Goal: Transaction & Acquisition: Purchase product/service

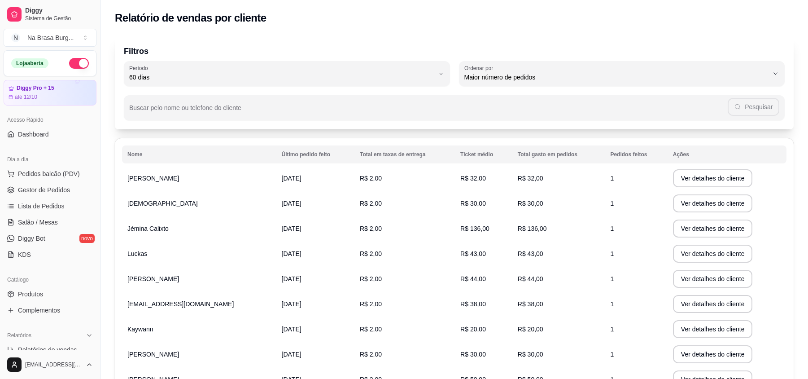
select select "60"
select select "HIGHEST_ORDER_COUNT"
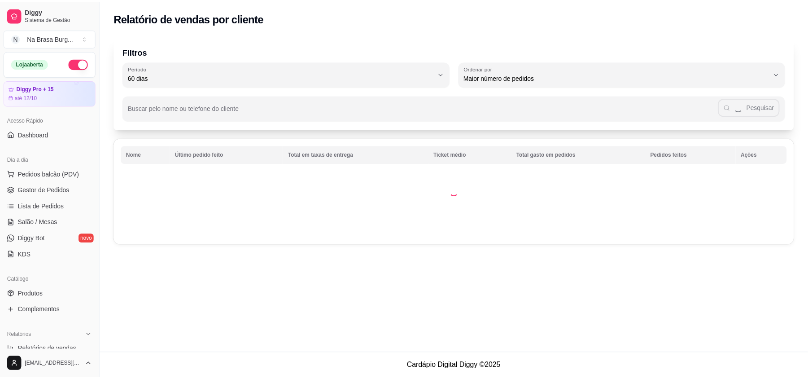
scroll to position [8, 0]
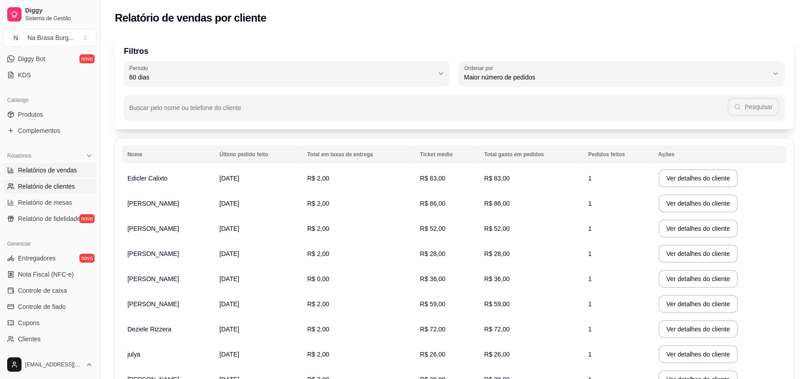
click at [63, 171] on span "Relatórios de vendas" at bounding box center [47, 170] width 59 height 9
select select "ALL"
select select "0"
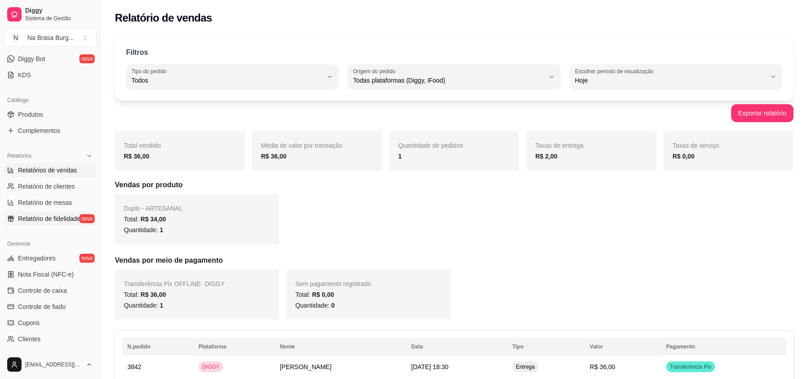
drag, startPoint x: 53, startPoint y: 218, endPoint x: 54, endPoint y: 223, distance: 5.6
click at [54, 219] on span "Relatório de fidelidade" at bounding box center [49, 218] width 62 height 9
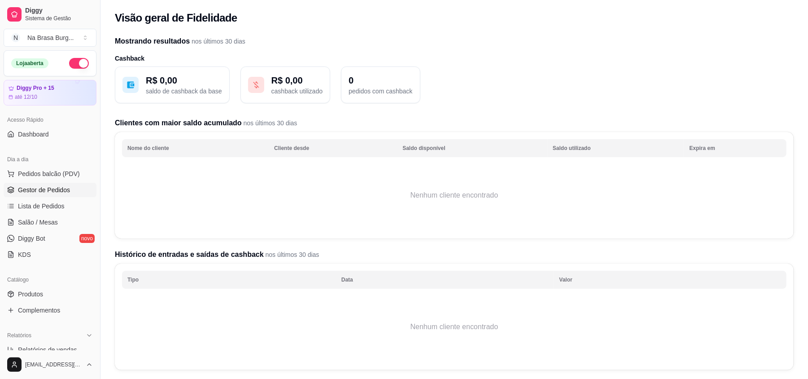
click at [70, 191] on link "Gestor de Pedidos" at bounding box center [50, 190] width 93 height 14
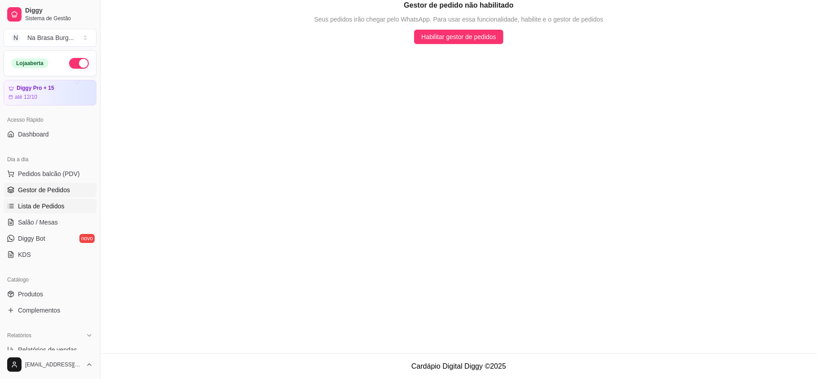
click at [36, 202] on span "Lista de Pedidos" at bounding box center [41, 206] width 47 height 9
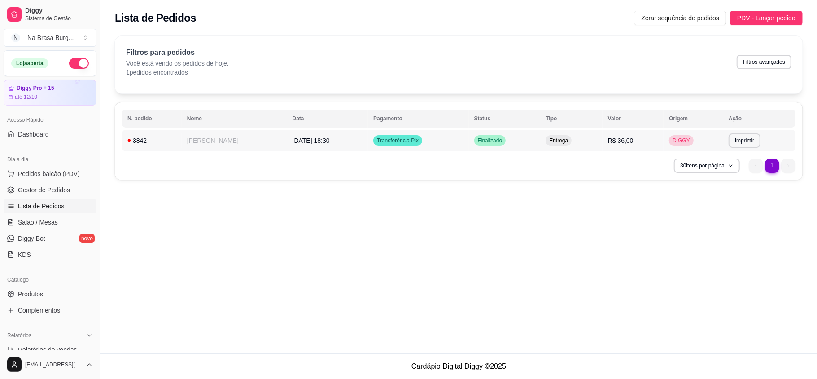
click at [287, 147] on td "[DATE] 18:30" at bounding box center [327, 141] width 81 height 22
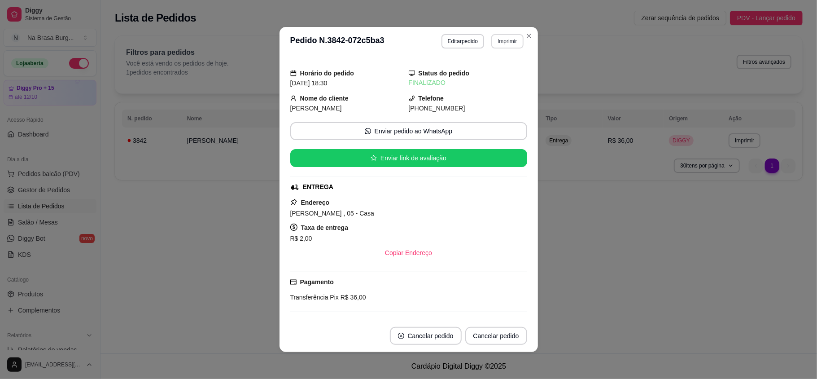
click at [496, 45] on button "Imprimir" at bounding box center [508, 41] width 32 height 14
click at [487, 74] on button "IMPRESSORA" at bounding box center [487, 73] width 65 height 14
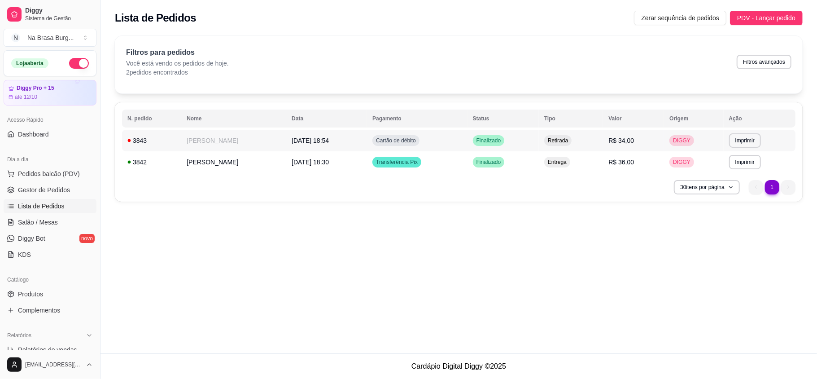
click at [228, 143] on td "[PERSON_NAME]" at bounding box center [233, 141] width 105 height 22
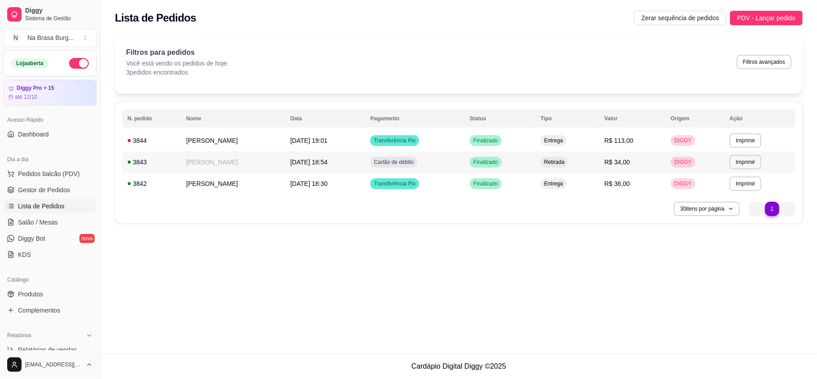
click at [299, 153] on td "[DATE] 18:54" at bounding box center [325, 162] width 80 height 22
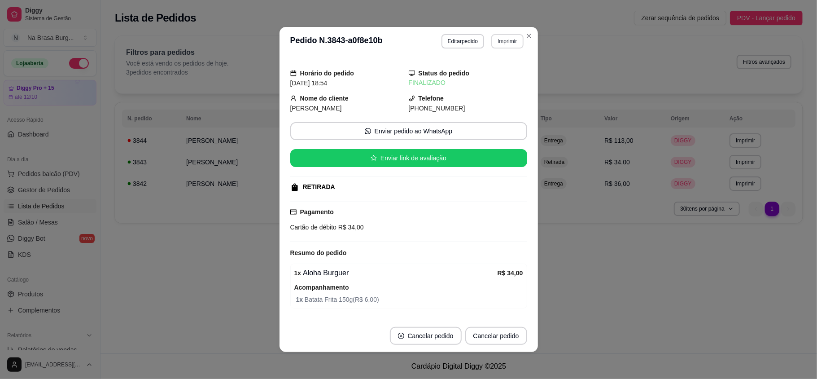
click at [508, 38] on button "Imprimir" at bounding box center [508, 41] width 32 height 14
click at [479, 75] on button "IMPRESSORA" at bounding box center [487, 73] width 65 height 14
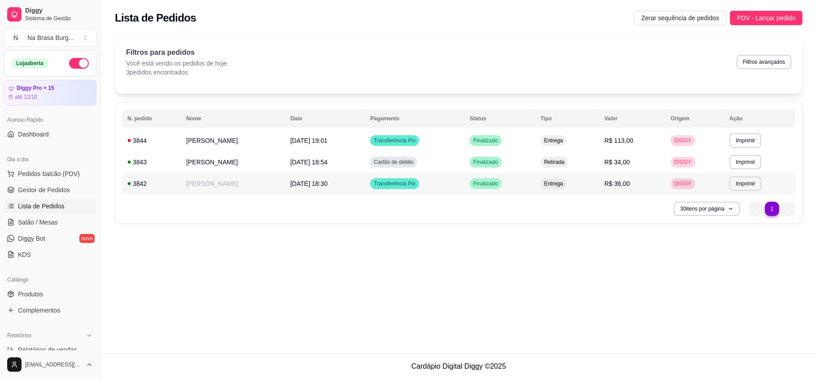
click at [223, 181] on td "[PERSON_NAME]" at bounding box center [233, 184] width 104 height 22
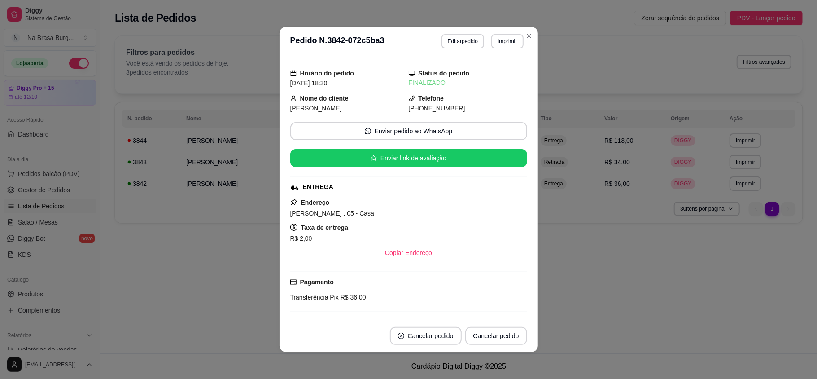
click at [509, 49] on header "**********" at bounding box center [409, 41] width 259 height 29
click at [509, 41] on button "Imprimir" at bounding box center [507, 41] width 31 height 14
click at [489, 70] on button "IMPRESSORA" at bounding box center [487, 73] width 65 height 14
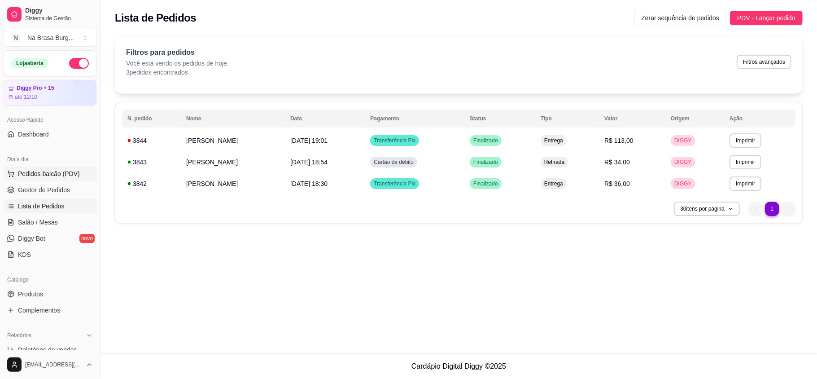
drag, startPoint x: 42, startPoint y: 175, endPoint x: 54, endPoint y: 176, distance: 12.6
click at [42, 176] on span "Pedidos balcão (PDV)" at bounding box center [49, 173] width 62 height 9
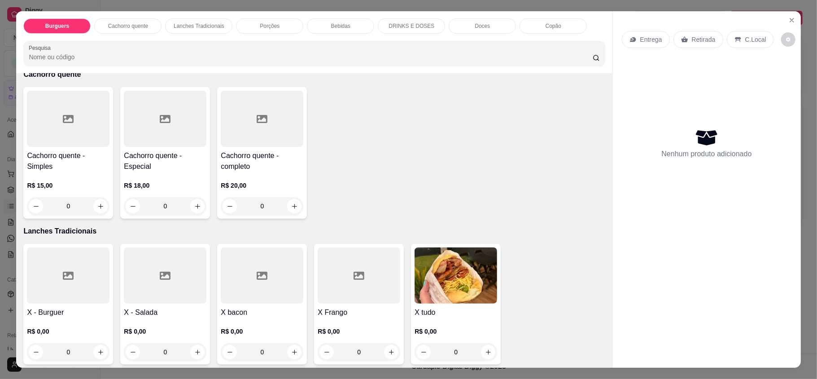
scroll to position [419, 0]
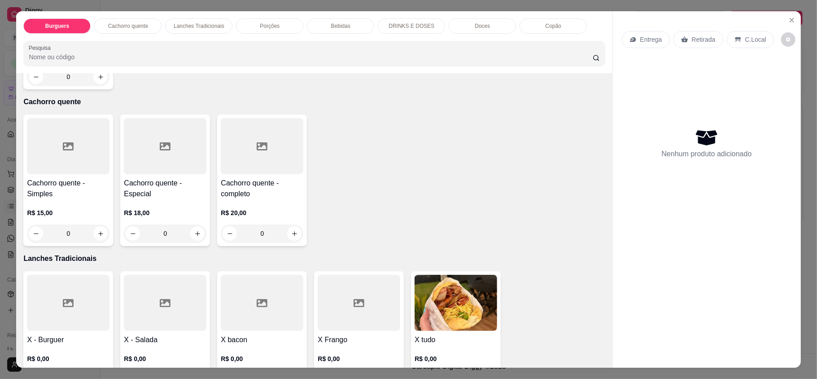
click at [196, 232] on div "0" at bounding box center [165, 233] width 83 height 18
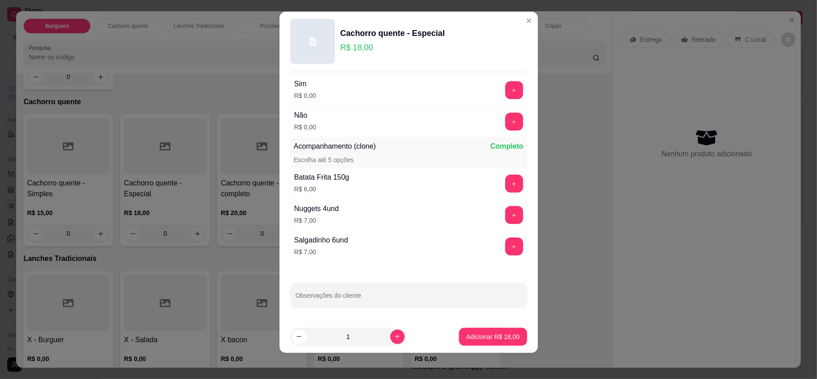
scroll to position [9, 0]
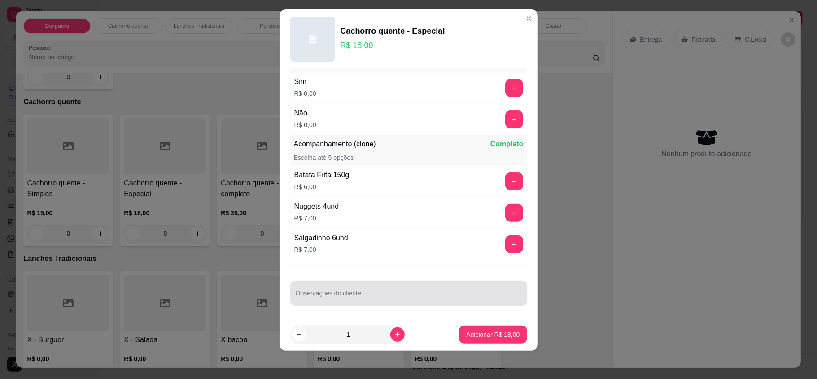
click at [365, 293] on input "Observações do cliente" at bounding box center [409, 296] width 226 height 9
type input "sem batata palha"
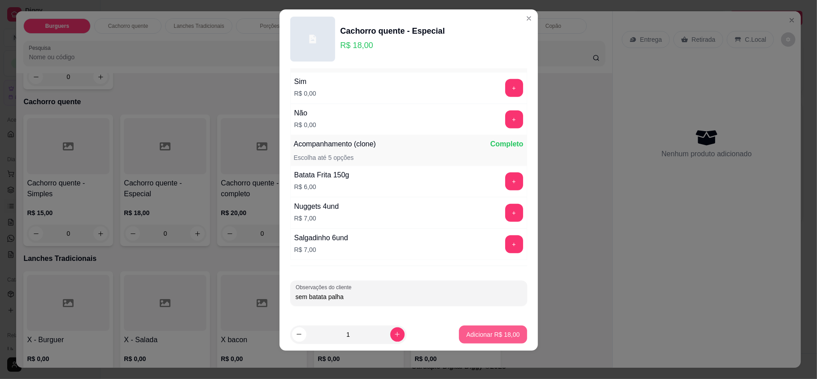
click at [487, 332] on p "Adicionar R$ 18,00" at bounding box center [492, 334] width 53 height 9
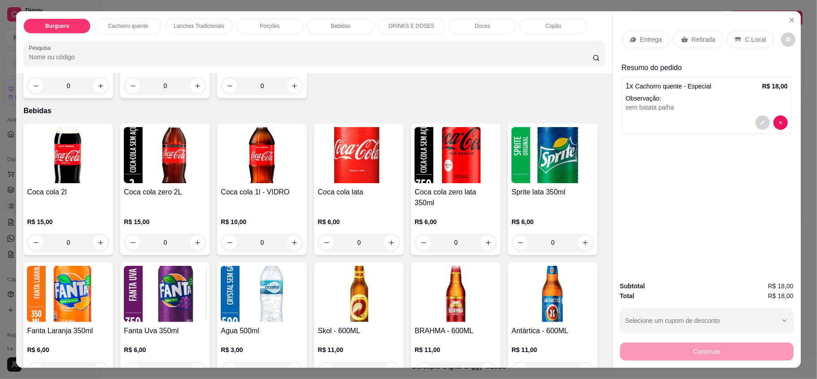
scroll to position [957, 0]
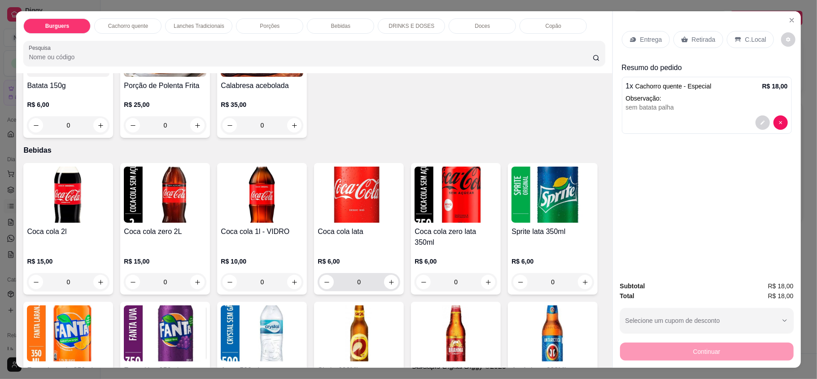
click at [375, 273] on input "0" at bounding box center [359, 282] width 50 height 18
click at [393, 275] on button "increase-product-quantity" at bounding box center [391, 282] width 14 height 14
type input "1"
click at [643, 39] on p "Entrega" at bounding box center [652, 39] width 22 height 9
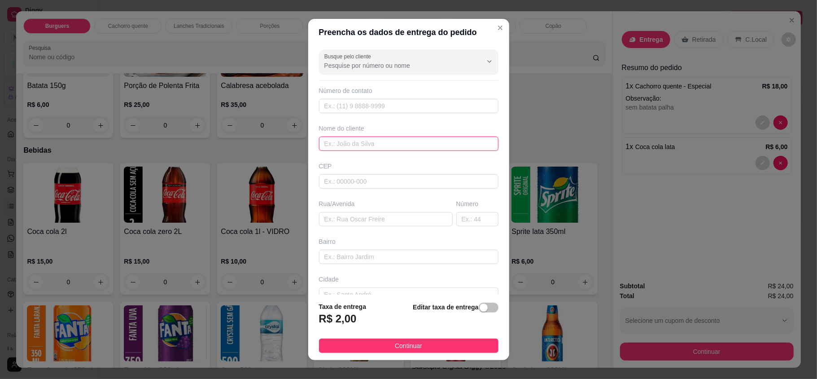
click at [391, 144] on input "text" at bounding box center [409, 143] width 180 height 14
type input "posto de saude"
click at [482, 344] on button "Continuar" at bounding box center [409, 345] width 180 height 14
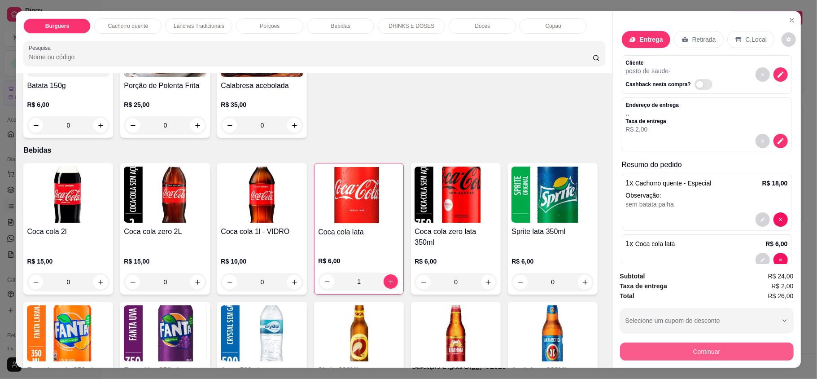
click at [724, 347] on button "Continuar" at bounding box center [707, 351] width 174 height 18
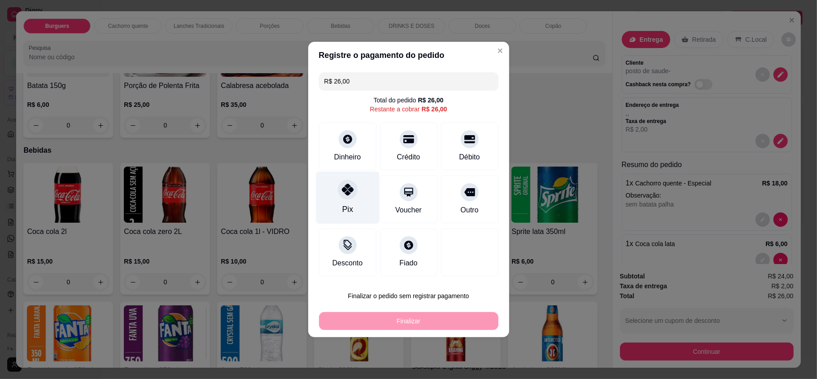
click at [353, 201] on div "Pix" at bounding box center [347, 197] width 63 height 53
type input "R$ 0,00"
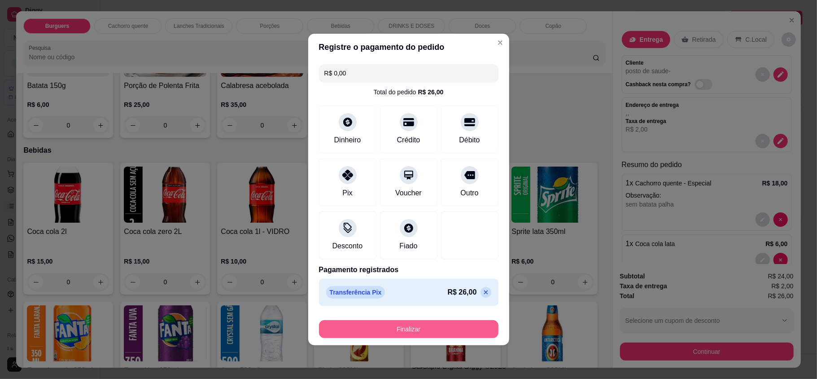
click at [415, 327] on button "Finalizar" at bounding box center [409, 329] width 180 height 18
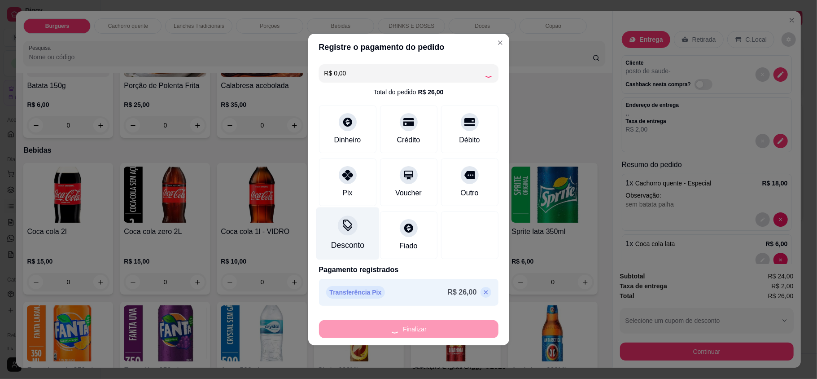
type input "0"
type input "-R$ 26,00"
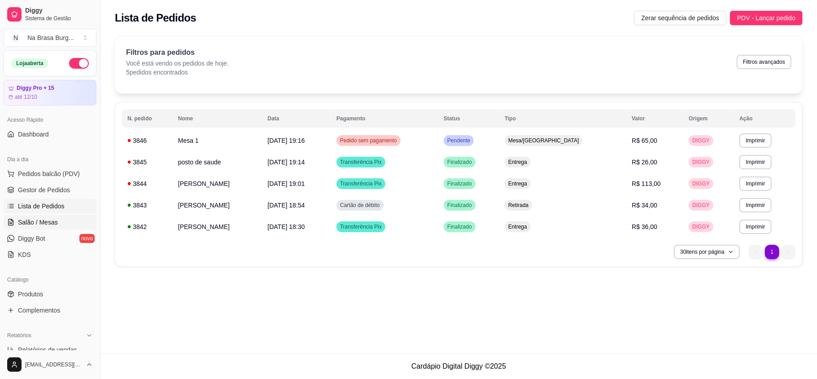
click at [64, 223] on link "Salão / Mesas" at bounding box center [50, 222] width 93 height 14
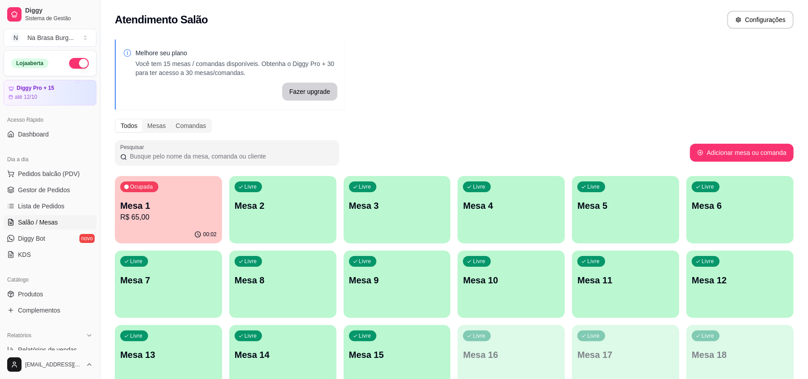
click at [166, 218] on p "R$ 65,00" at bounding box center [168, 217] width 97 height 11
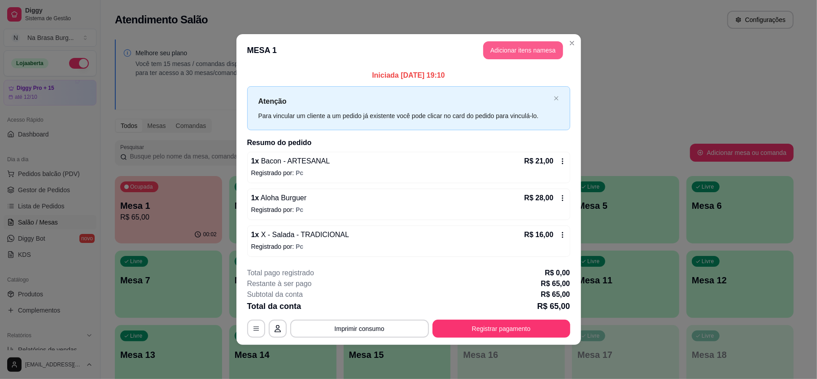
click at [516, 41] on button "Adicionar itens na mesa" at bounding box center [523, 50] width 80 height 18
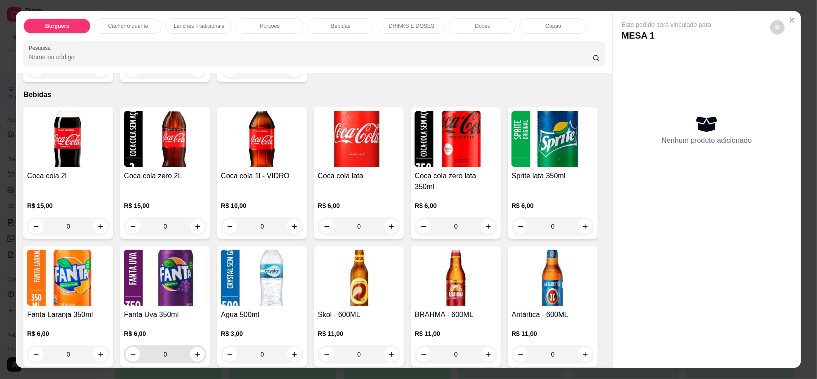
scroll to position [957, 0]
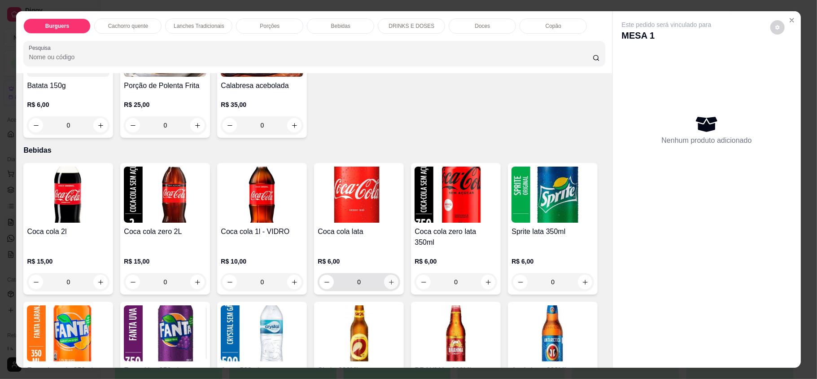
click at [391, 275] on button "increase-product-quantity" at bounding box center [391, 282] width 14 height 14
type input "1"
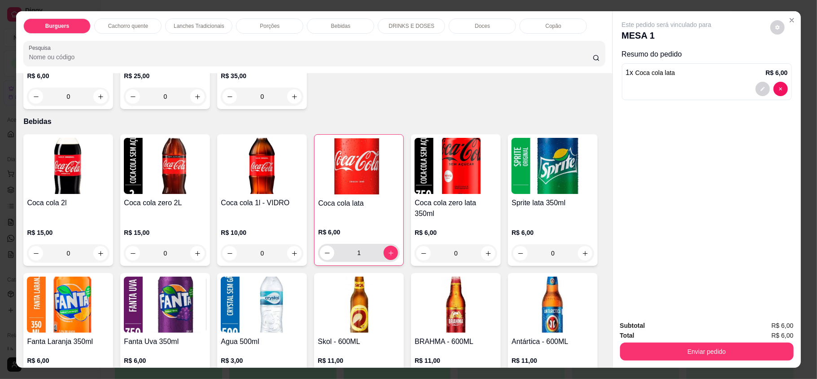
scroll to position [1046, 0]
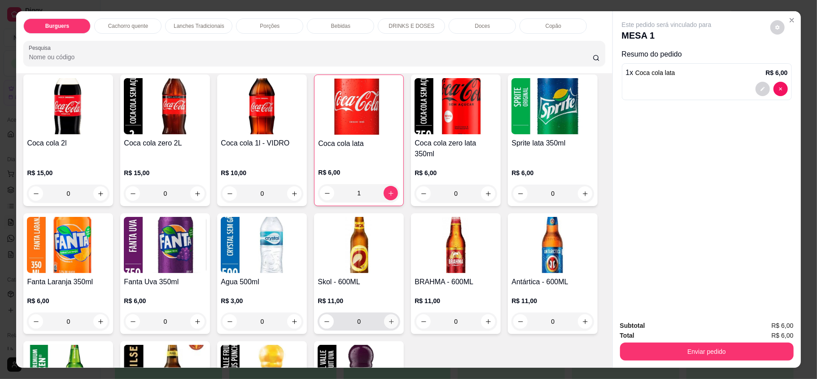
click at [399, 315] on button "increase-product-quantity" at bounding box center [391, 321] width 14 height 14
type input "1"
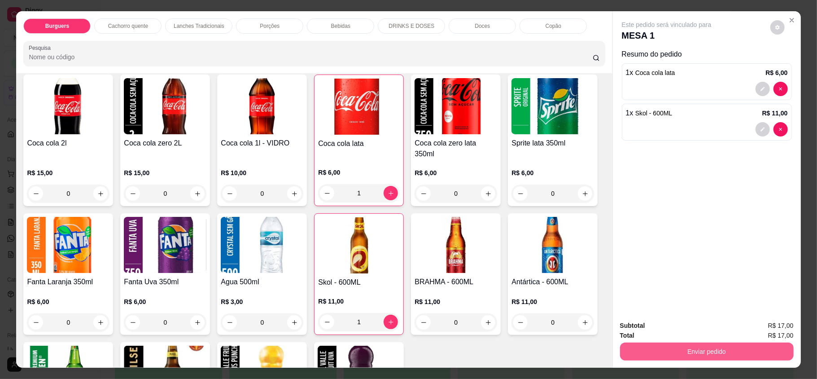
click at [725, 355] on button "Enviar pedido" at bounding box center [707, 351] width 174 height 18
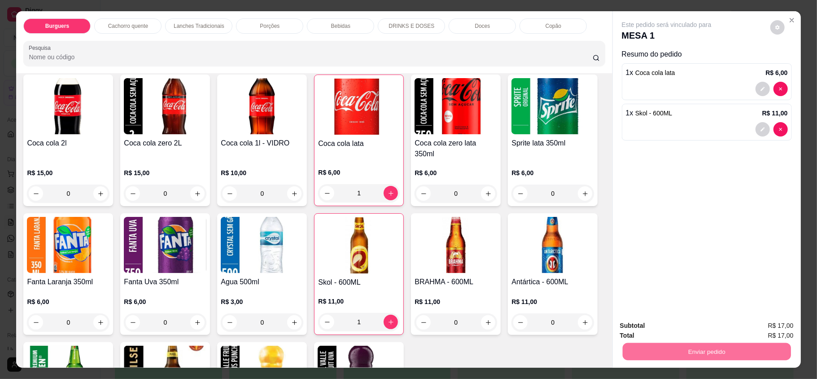
click at [771, 329] on button "Enviar pedido" at bounding box center [769, 328] width 51 height 17
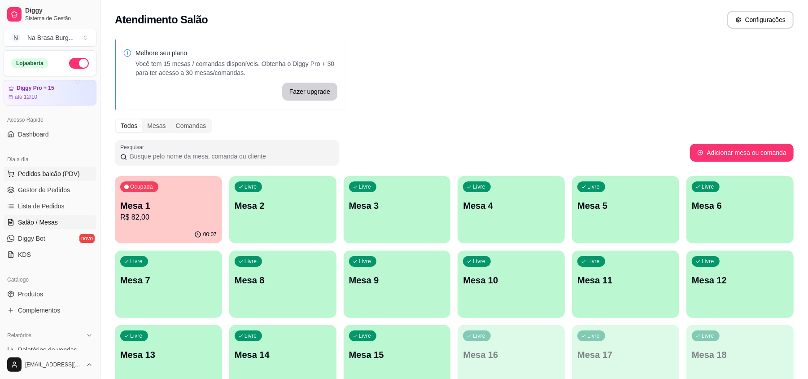
click at [65, 170] on span "Pedidos balcão (PDV)" at bounding box center [49, 173] width 62 height 9
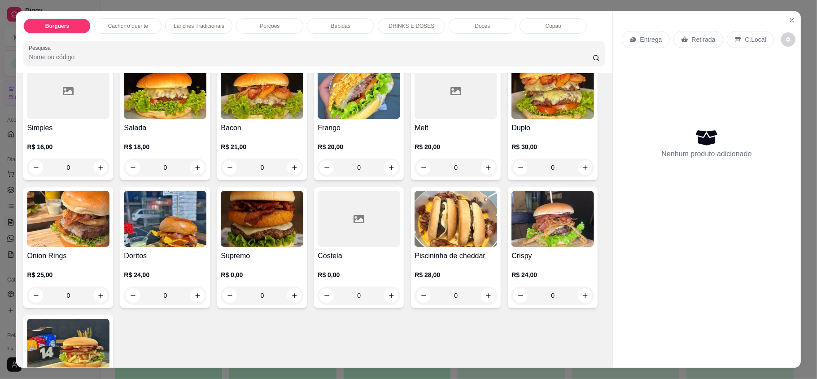
scroll to position [60, 0]
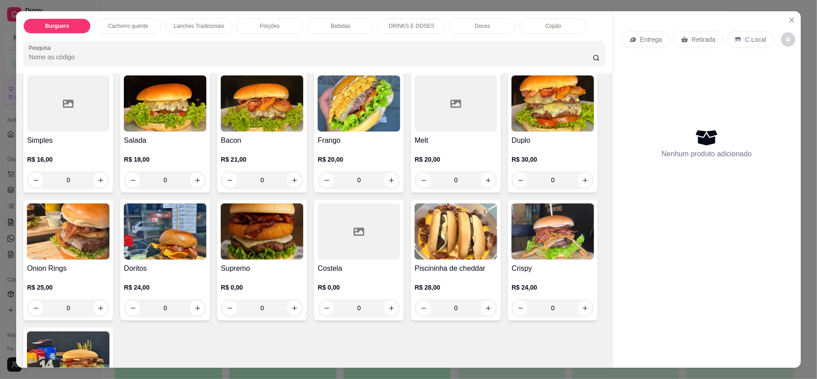
click at [512, 189] on div "0" at bounding box center [553, 180] width 83 height 18
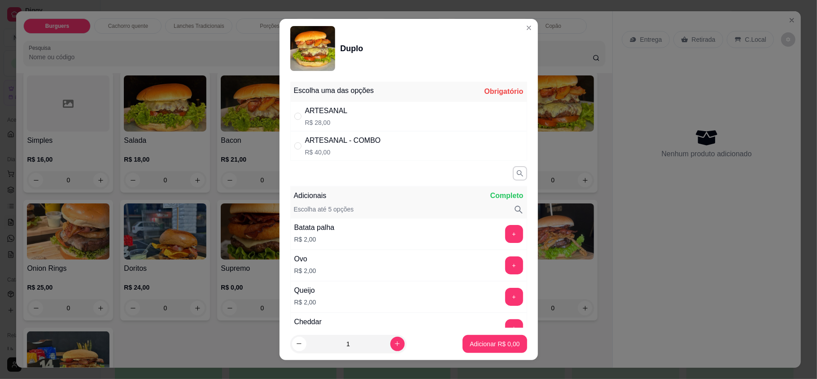
click at [366, 127] on div "ARTESANAL R$ 28,00" at bounding box center [408, 116] width 237 height 30
radio input "true"
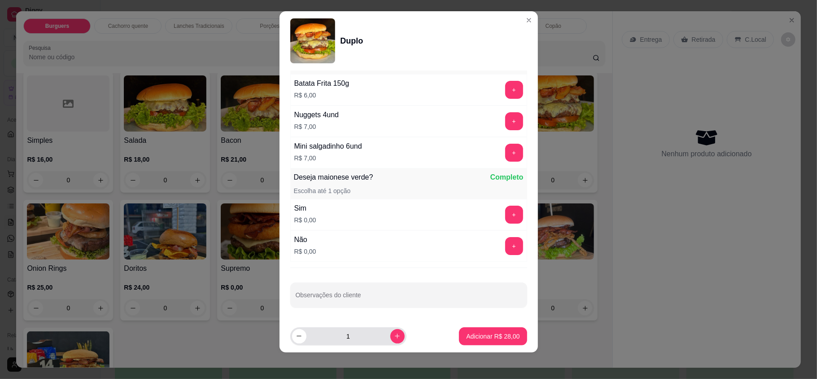
scroll to position [9, 0]
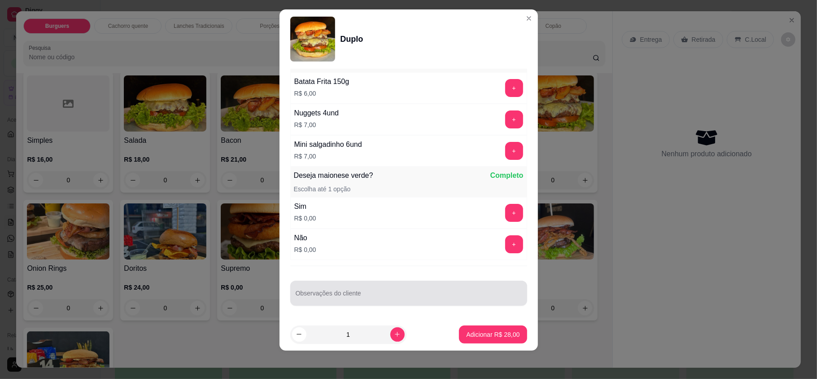
click at [337, 291] on div "Observações do cliente" at bounding box center [408, 293] width 237 height 25
type input "sem salada"
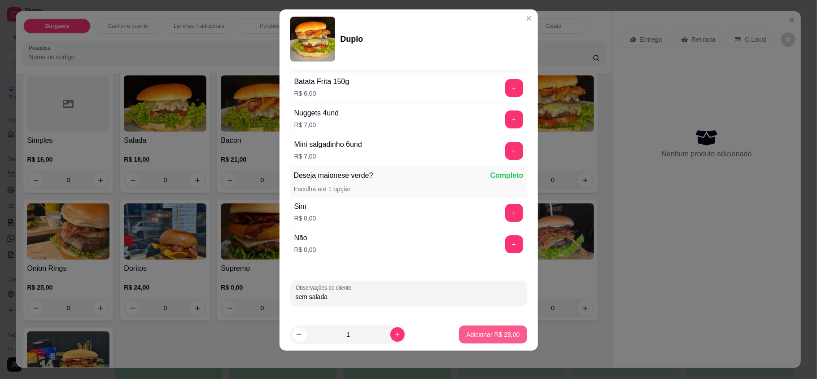
click at [495, 327] on button "Adicionar R$ 28,00" at bounding box center [493, 334] width 68 height 18
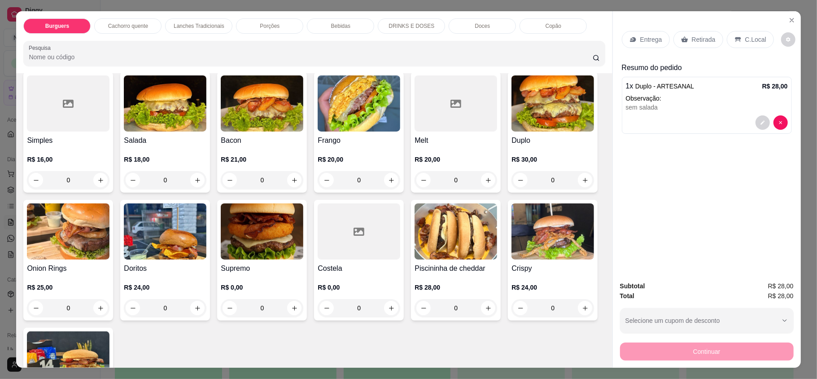
click at [196, 178] on div "0" at bounding box center [165, 180] width 83 height 18
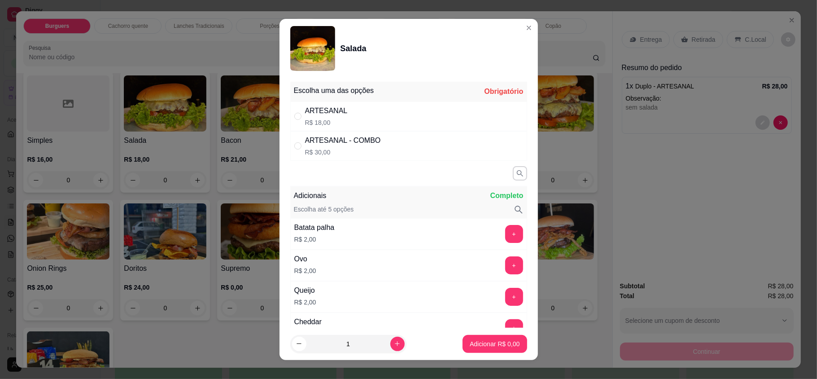
click at [412, 114] on div "ARTESANAL R$ 18,00" at bounding box center [408, 116] width 237 height 30
radio input "true"
click at [483, 347] on p "Adicionar R$ 18,00" at bounding box center [492, 343] width 53 height 9
type input "1"
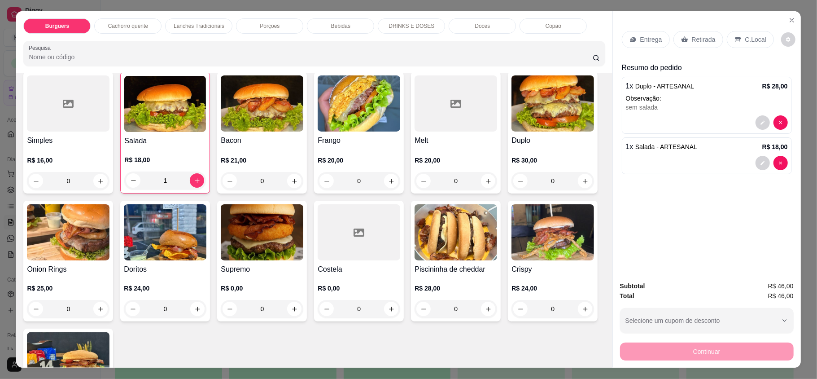
click at [102, 180] on div "0" at bounding box center [68, 181] width 83 height 18
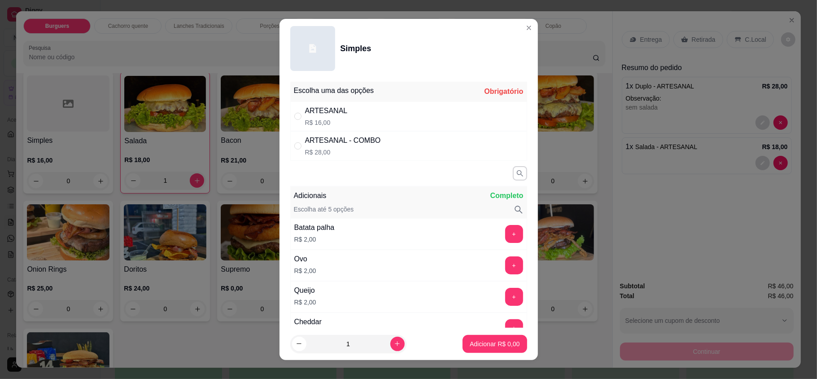
click at [350, 115] on div "ARTESANAL R$ 16,00" at bounding box center [408, 116] width 237 height 30
radio input "true"
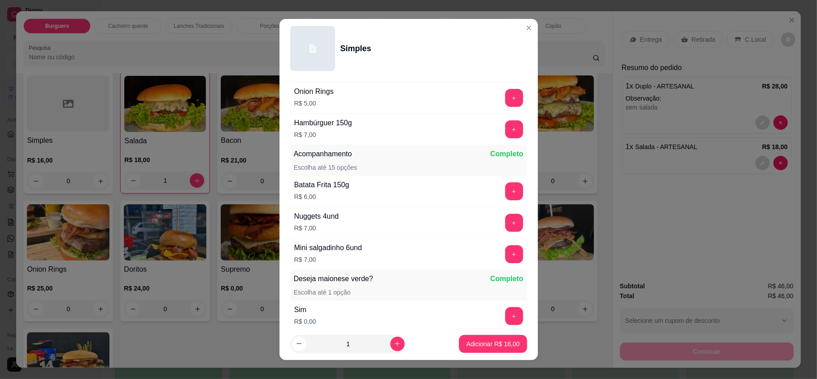
scroll to position [359, 0]
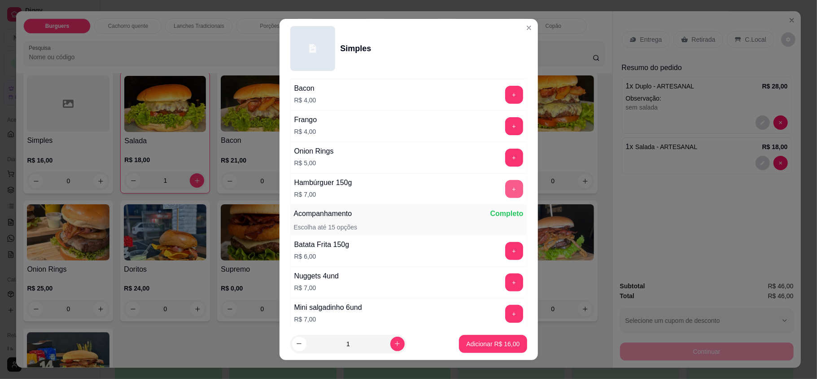
click at [505, 198] on button "+" at bounding box center [514, 189] width 18 height 18
click at [465, 194] on button "-" at bounding box center [474, 189] width 18 height 18
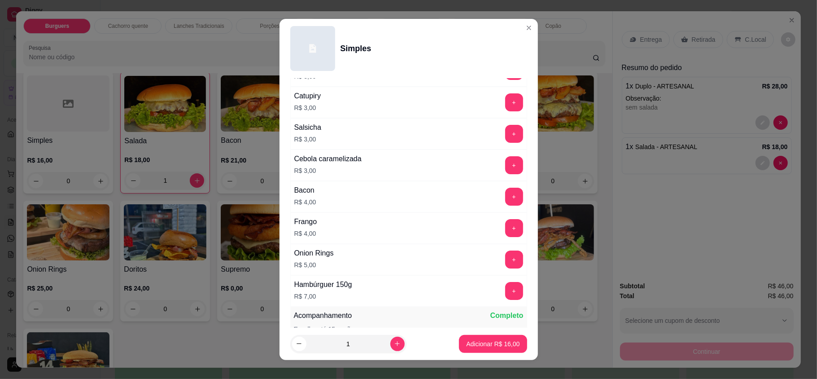
scroll to position [239, 0]
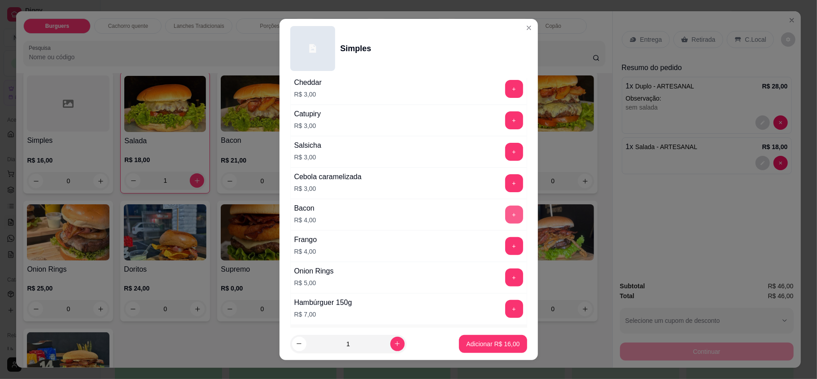
click at [505, 212] on button "+" at bounding box center [514, 215] width 18 height 18
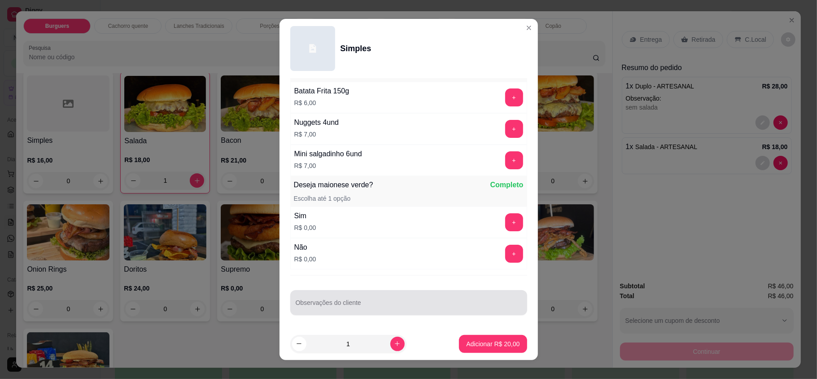
scroll to position [9, 0]
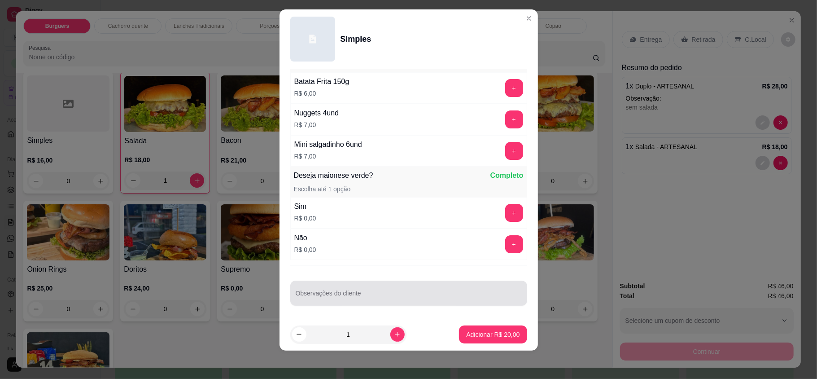
click at [370, 297] on input "Observações do cliente" at bounding box center [409, 296] width 226 height 9
type input "pao bem prensado"
click at [494, 324] on footer "1 Adicionar R$ 20,00" at bounding box center [409, 334] width 259 height 32
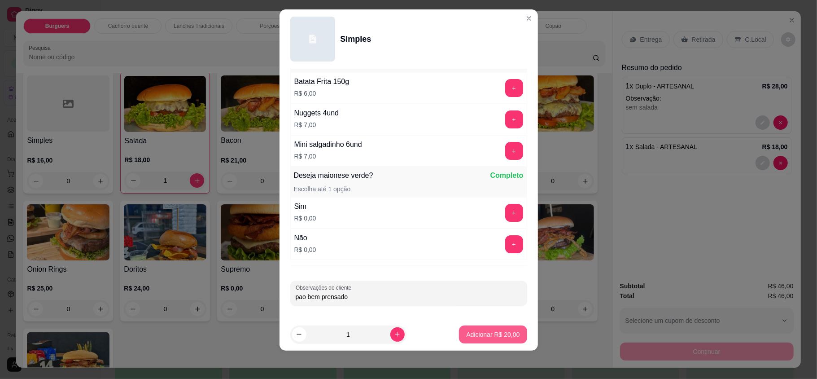
click at [489, 333] on p "Adicionar R$ 20,00" at bounding box center [492, 334] width 53 height 9
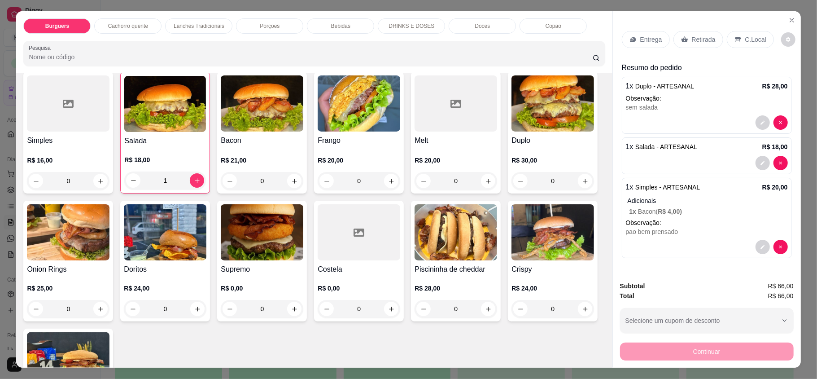
click at [640, 31] on div "Entrega" at bounding box center [646, 39] width 48 height 17
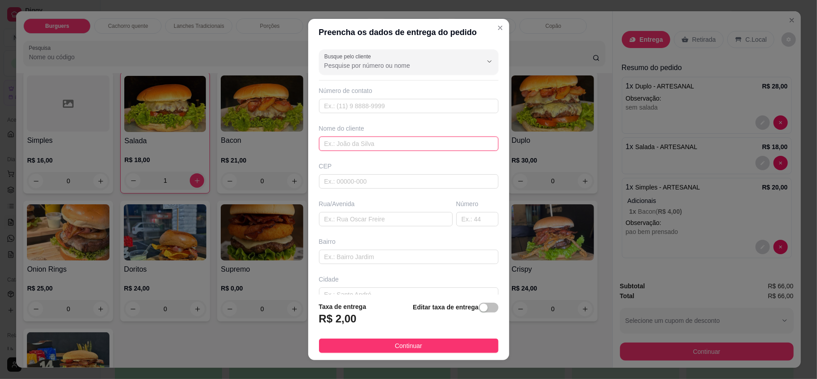
click at [366, 140] on input "text" at bounding box center [409, 143] width 180 height 14
type input "wanessa calixto"
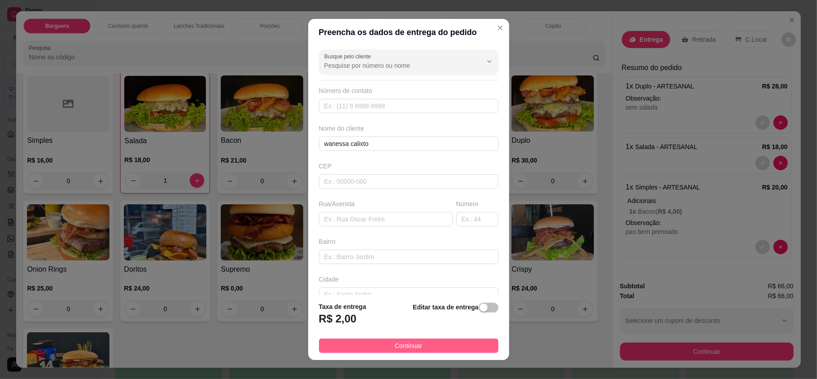
click at [395, 348] on span "Continuar" at bounding box center [408, 346] width 27 height 10
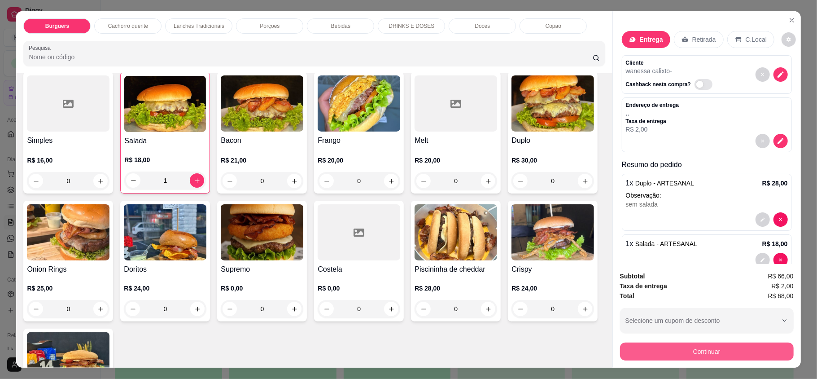
click at [711, 356] on button "Continuar" at bounding box center [707, 351] width 174 height 18
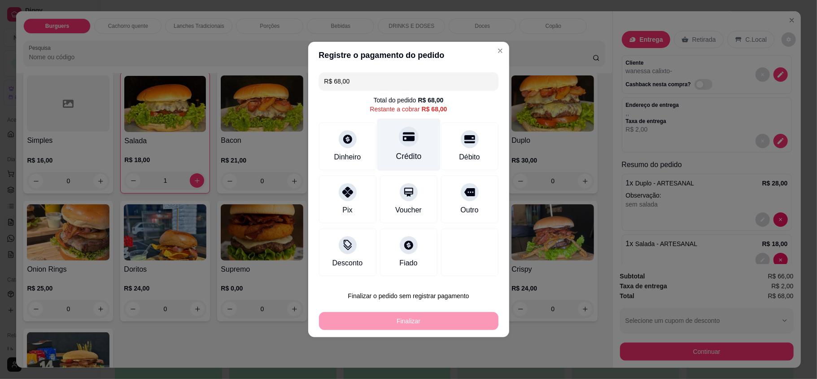
click at [394, 139] on div "Crédito" at bounding box center [408, 145] width 63 height 53
type input "R$ 0,00"
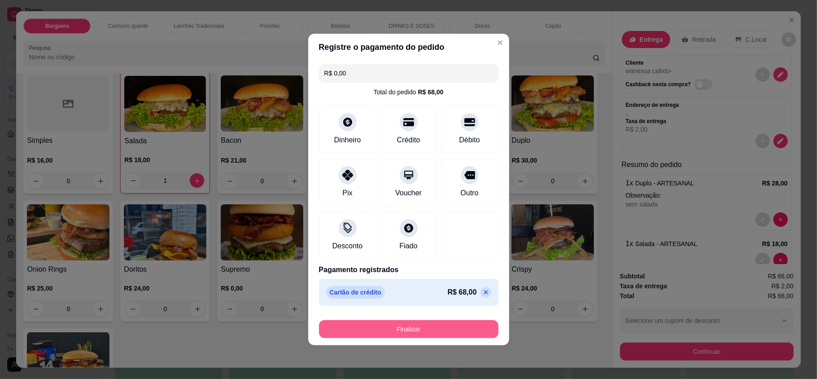
click at [414, 331] on button "Finalizar" at bounding box center [409, 329] width 180 height 18
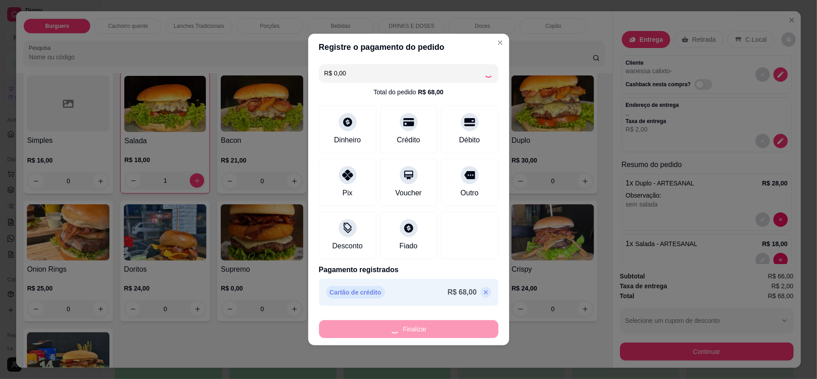
type input "0"
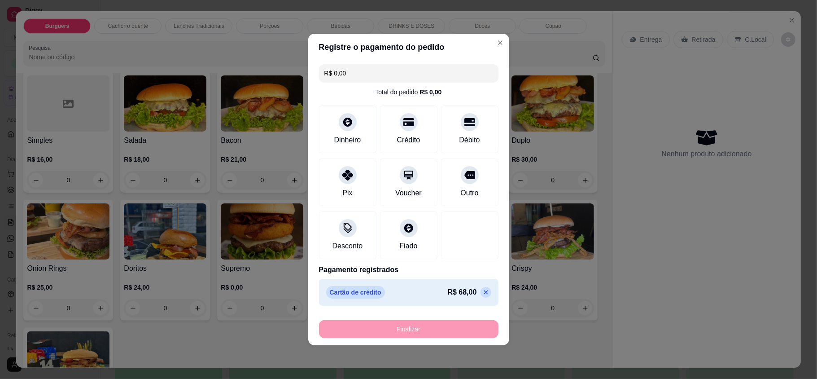
type input "-R$ 68,00"
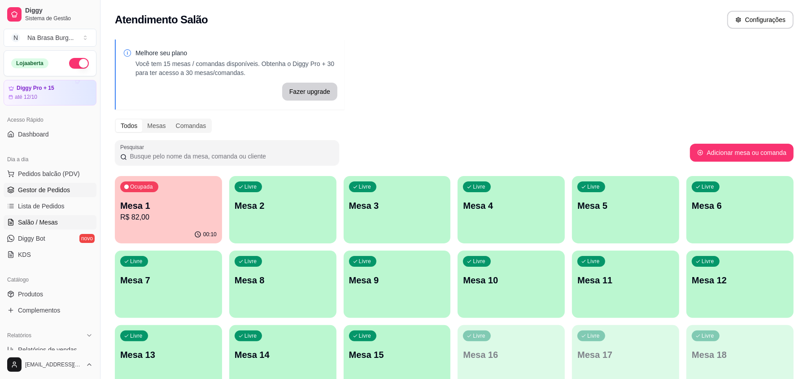
drag, startPoint x: 56, startPoint y: 170, endPoint x: 76, endPoint y: 185, distance: 25.6
click at [56, 170] on span "Pedidos balcão (PDV)" at bounding box center [49, 173] width 62 height 9
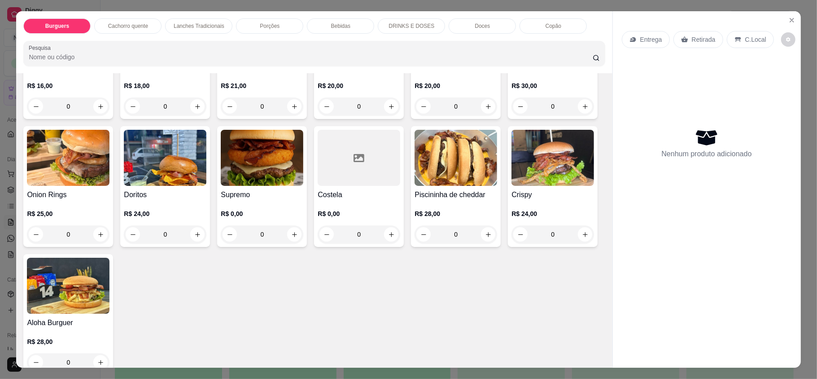
scroll to position [239, 0]
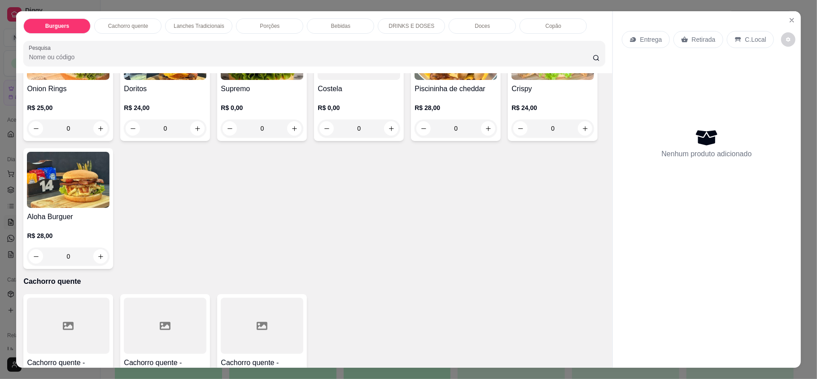
click at [110, 254] on div "0" at bounding box center [68, 256] width 83 height 18
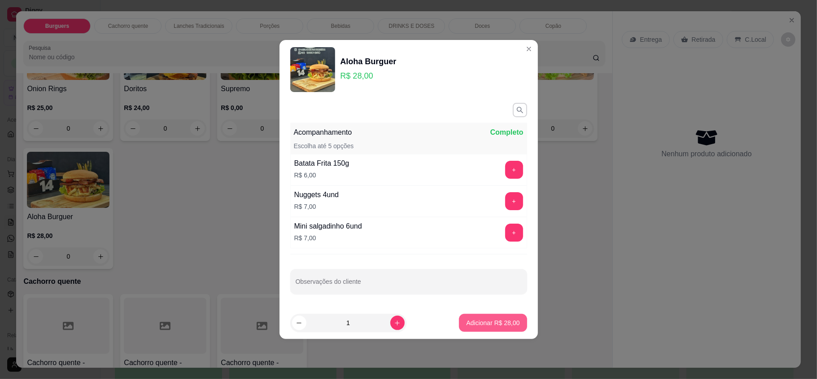
click at [473, 325] on p "Adicionar R$ 28,00" at bounding box center [492, 322] width 53 height 9
type input "1"
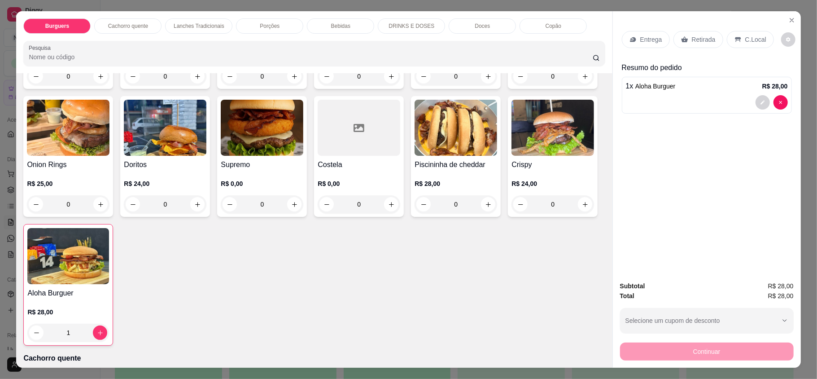
scroll to position [119, 0]
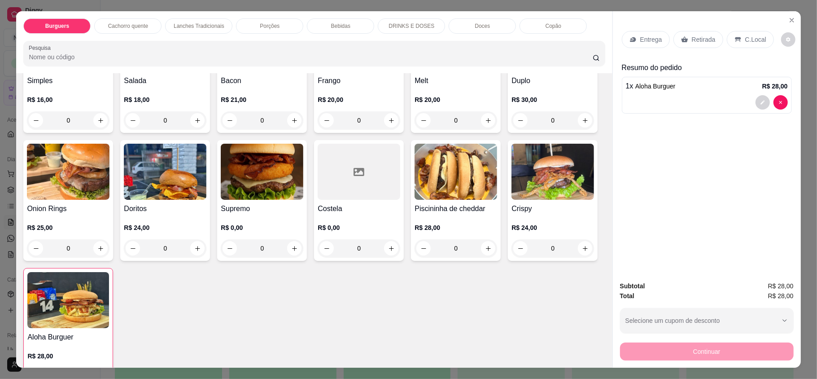
click at [110, 247] on div "0" at bounding box center [68, 248] width 83 height 18
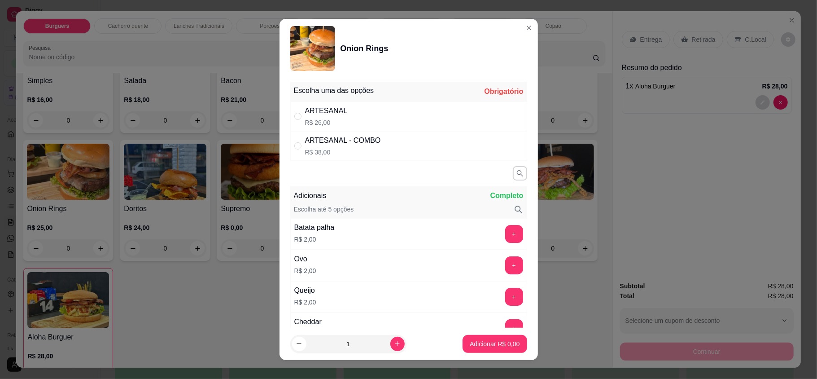
click at [396, 124] on div "ARTESANAL R$ 26,00" at bounding box center [408, 116] width 237 height 30
radio input "true"
click at [469, 338] on button "Adicionar R$ 26,00" at bounding box center [494, 344] width 66 height 18
type input "1"
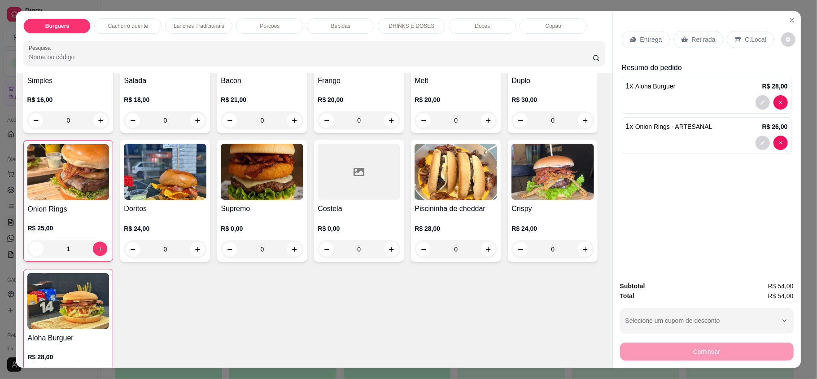
click at [660, 38] on div "Entrega" at bounding box center [646, 39] width 48 height 17
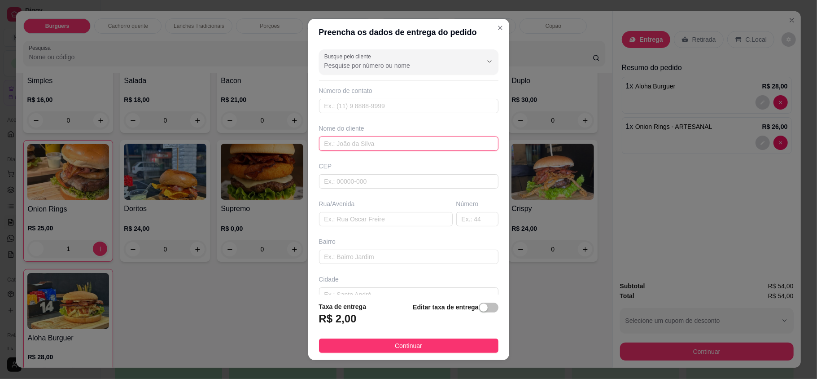
click at [365, 146] on input "text" at bounding box center [409, 143] width 180 height 14
type input "dudu 244"
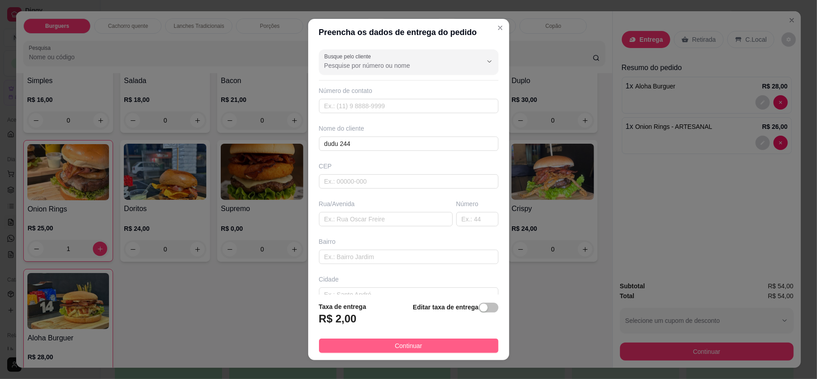
click at [440, 347] on button "Continuar" at bounding box center [409, 345] width 180 height 14
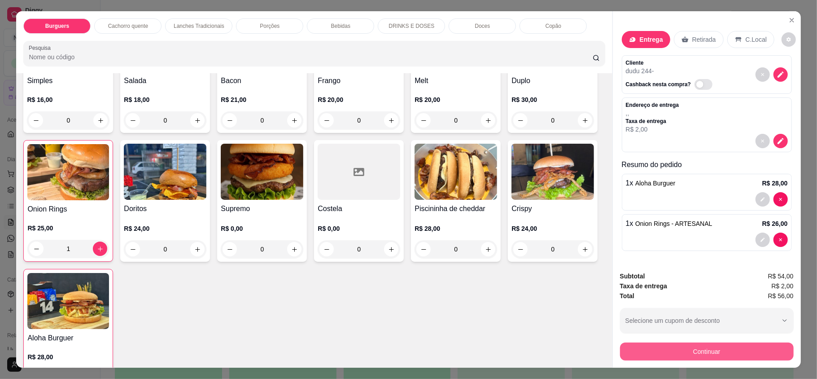
click at [696, 351] on button "Continuar" at bounding box center [707, 351] width 174 height 18
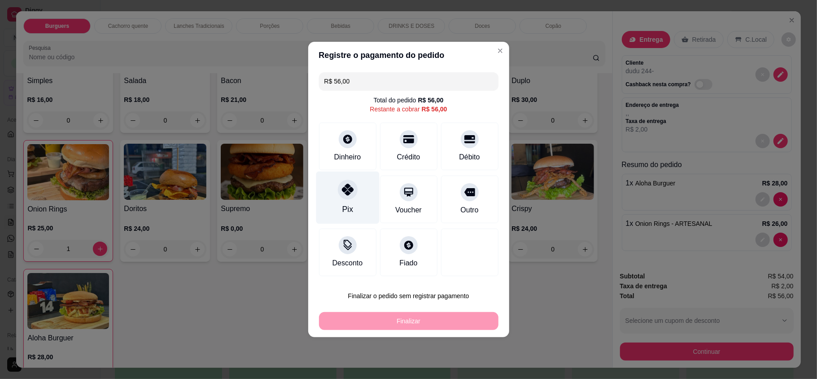
click at [341, 196] on div at bounding box center [348, 190] width 20 height 20
type input "R$ 0,00"
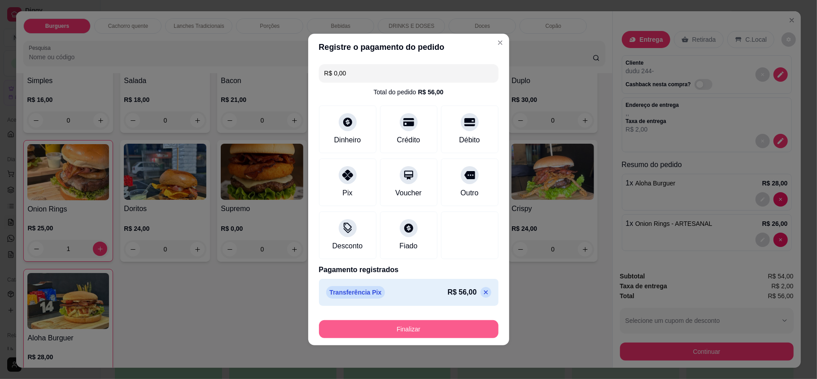
click at [422, 327] on button "Finalizar" at bounding box center [409, 329] width 180 height 18
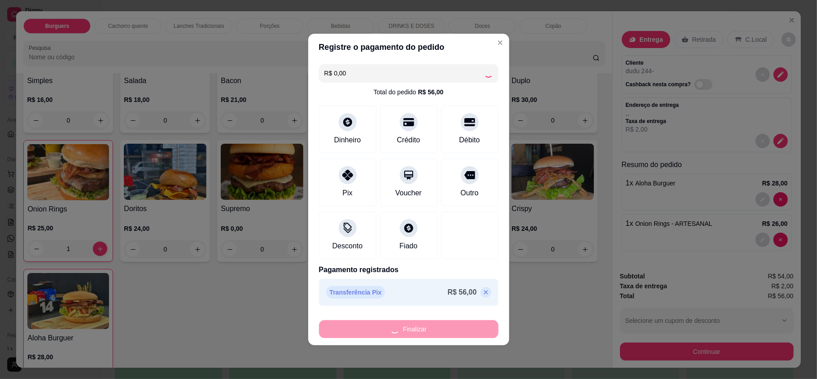
type input "0"
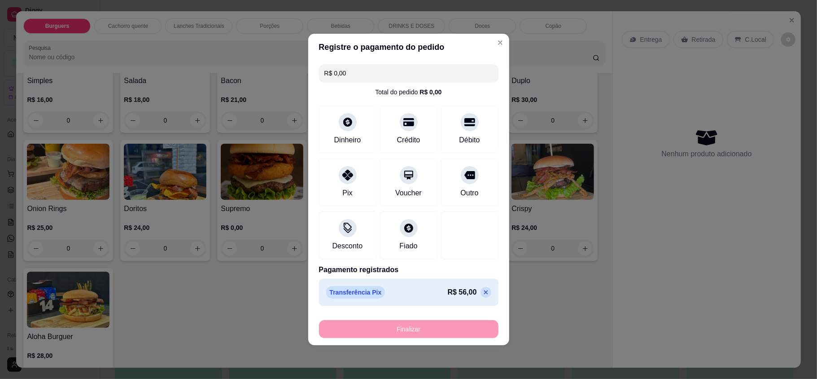
type input "-R$ 56,00"
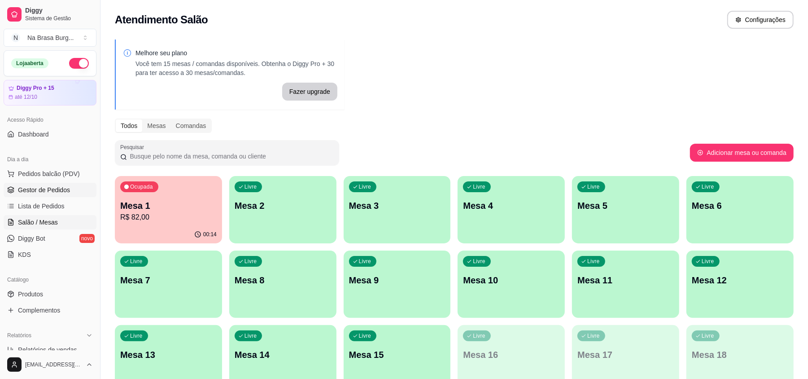
click at [43, 196] on link "Gestor de Pedidos" at bounding box center [50, 190] width 93 height 14
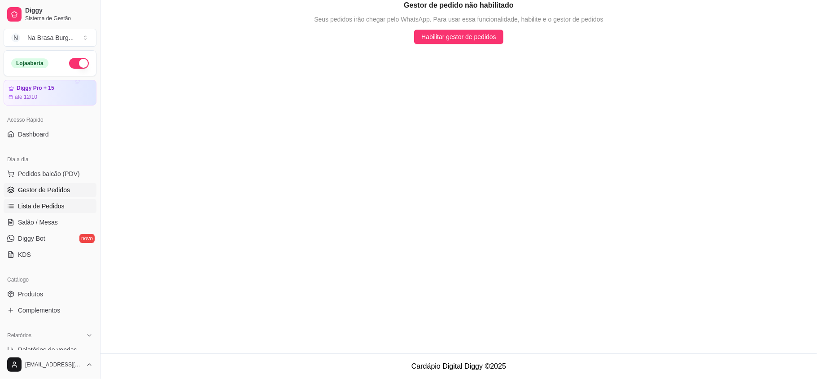
click at [54, 208] on span "Lista de Pedidos" at bounding box center [41, 206] width 47 height 9
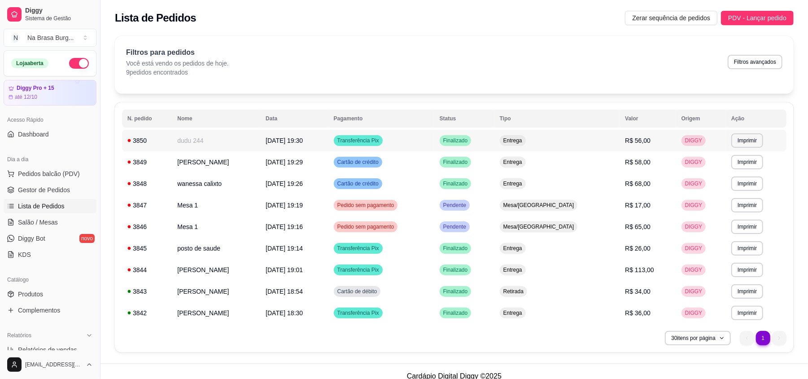
click at [211, 146] on td "dudu 244" at bounding box center [216, 141] width 88 height 22
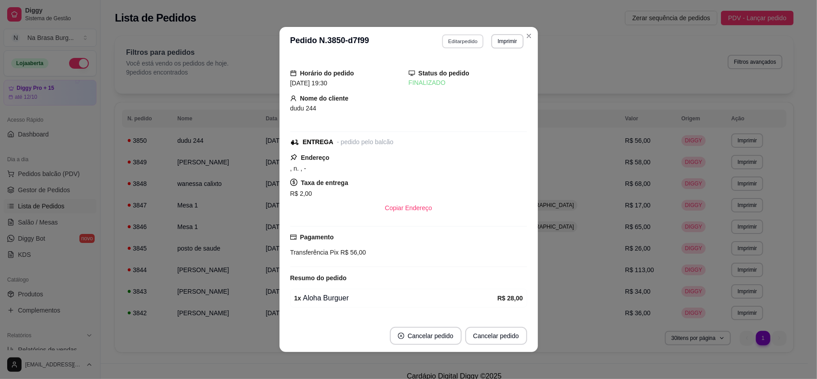
click at [443, 40] on button "Editar pedido" at bounding box center [463, 41] width 42 height 14
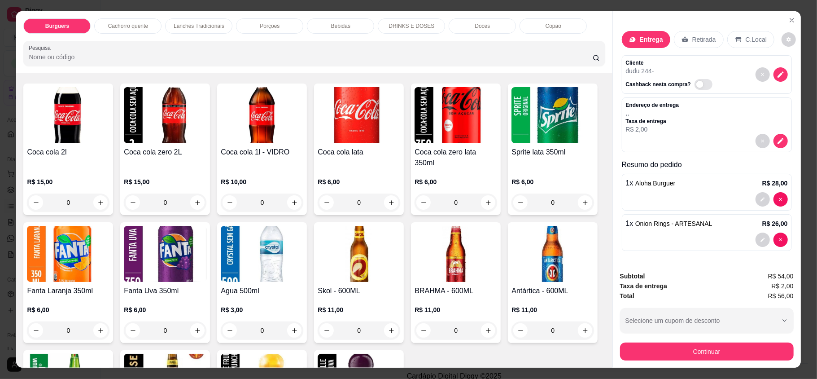
scroll to position [1077, 0]
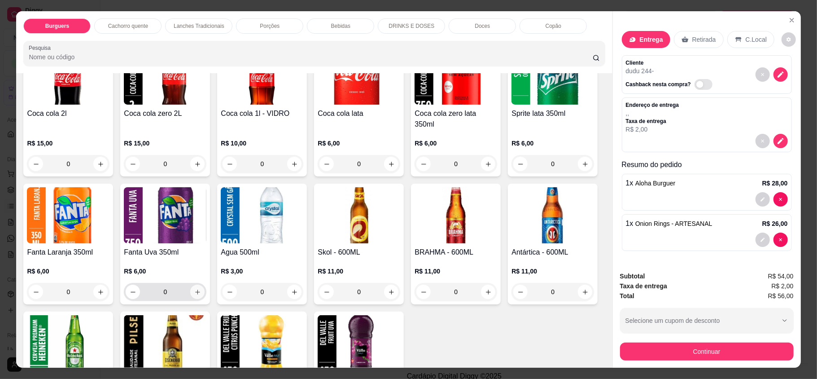
click at [205, 285] on button "increase-product-quantity" at bounding box center [197, 292] width 14 height 14
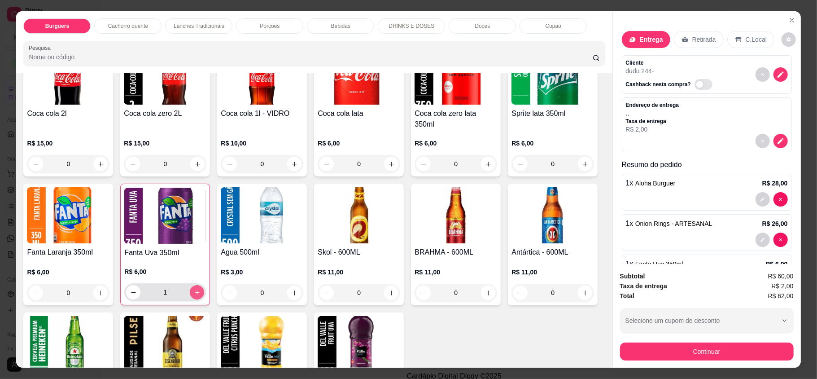
click at [204, 285] on button "increase-product-quantity" at bounding box center [197, 292] width 14 height 14
type input "2"
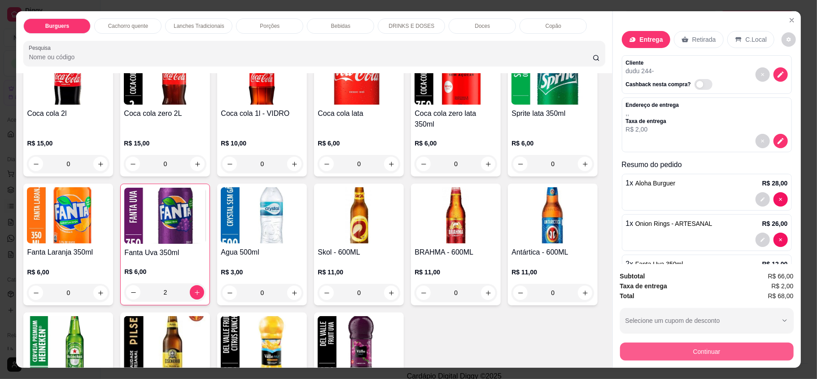
click at [740, 356] on button "Continuar" at bounding box center [707, 351] width 174 height 18
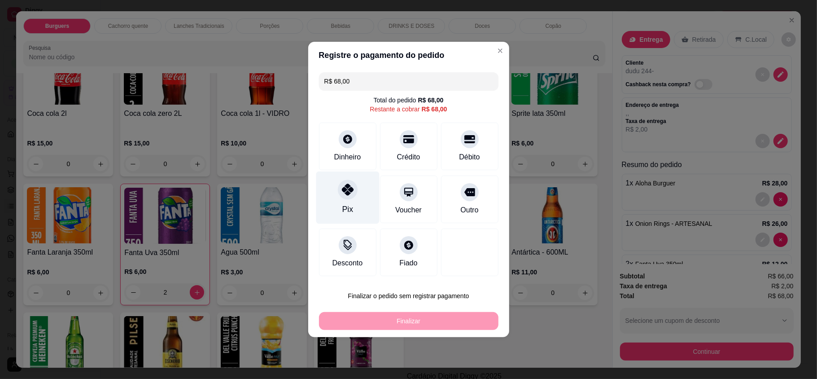
click at [329, 210] on div "Pix" at bounding box center [347, 197] width 63 height 53
type input "R$ 0,00"
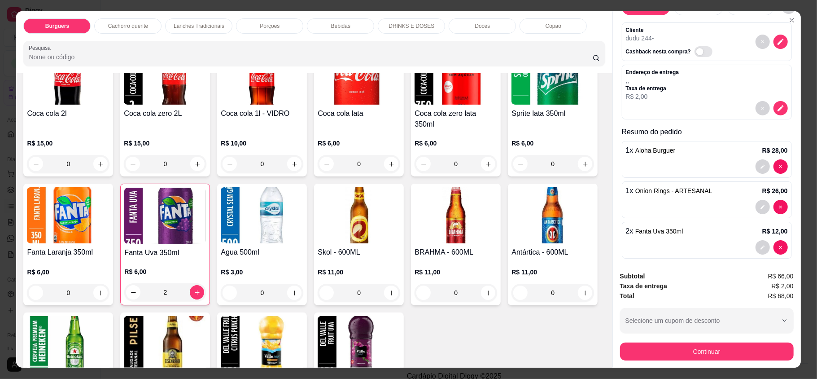
scroll to position [51, 0]
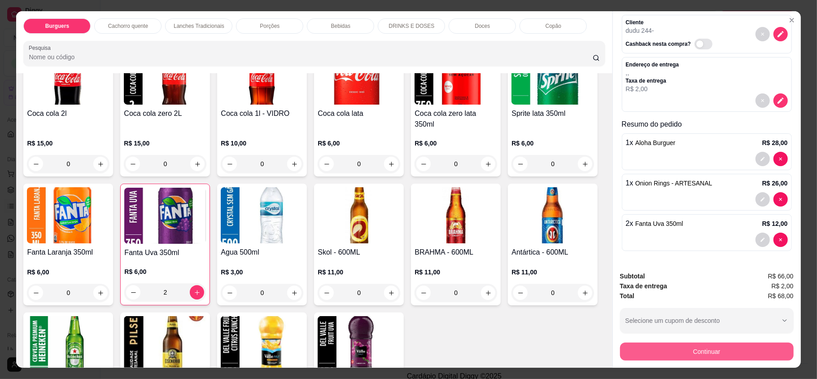
click at [709, 348] on button "Continuar" at bounding box center [707, 351] width 174 height 18
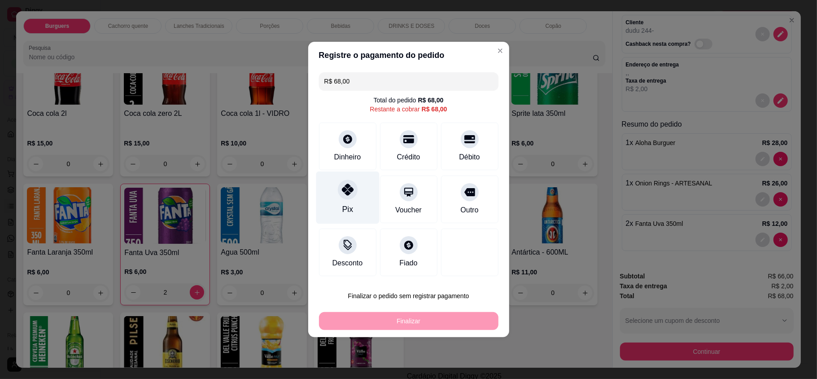
click at [357, 190] on div "Pix" at bounding box center [347, 197] width 63 height 53
type input "R$ 0,00"
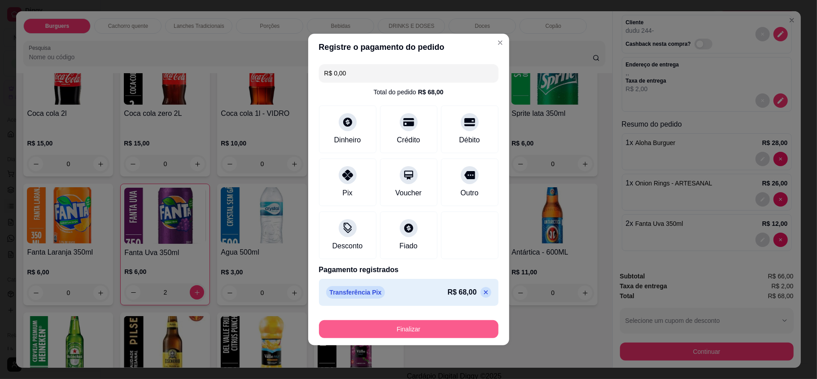
click at [437, 329] on button "Finalizar" at bounding box center [409, 329] width 180 height 18
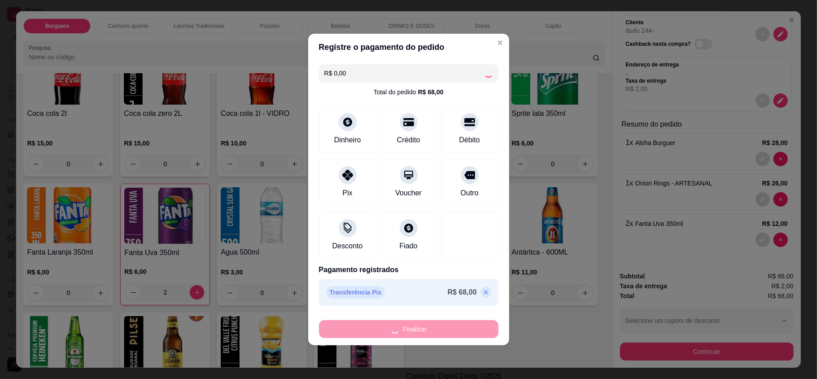
type input "0"
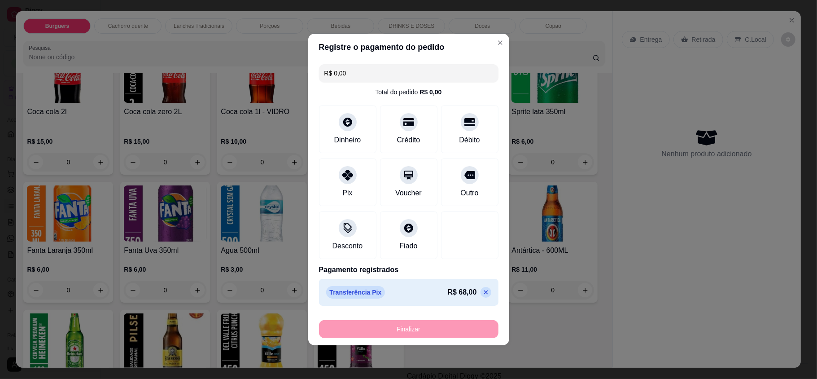
type input "-R$ 68,00"
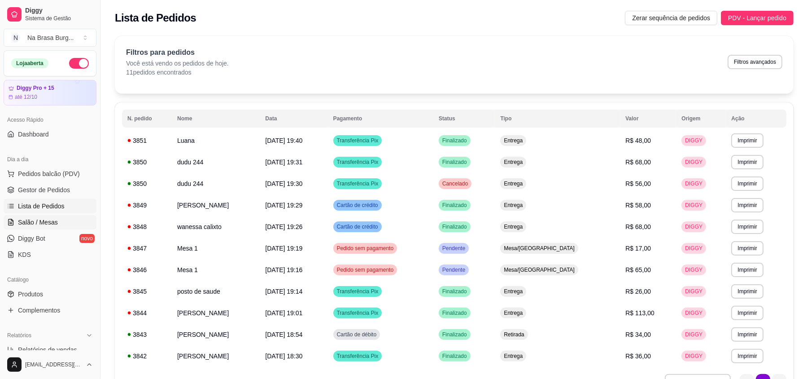
click at [53, 224] on span "Salão / Mesas" at bounding box center [38, 222] width 40 height 9
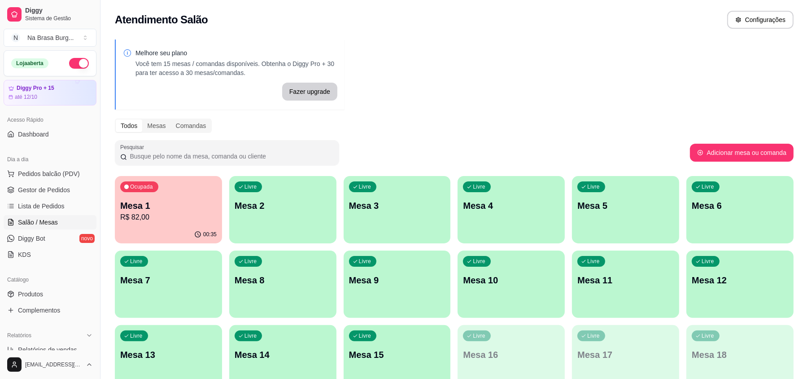
click at [185, 234] on div "00:35" at bounding box center [168, 235] width 107 height 18
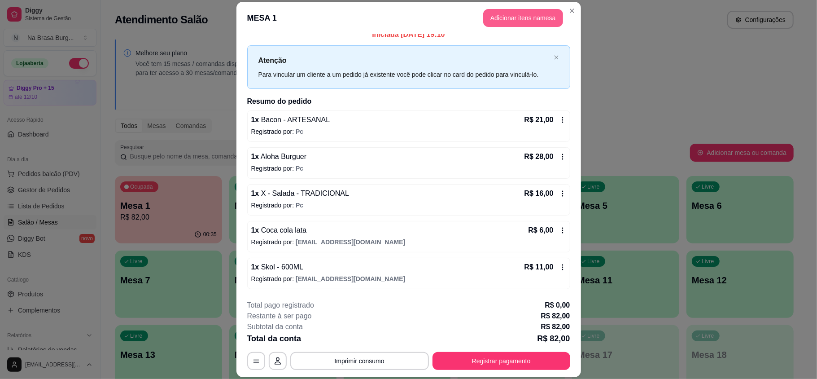
click at [507, 22] on button "Adicionar itens na mesa" at bounding box center [523, 18] width 80 height 18
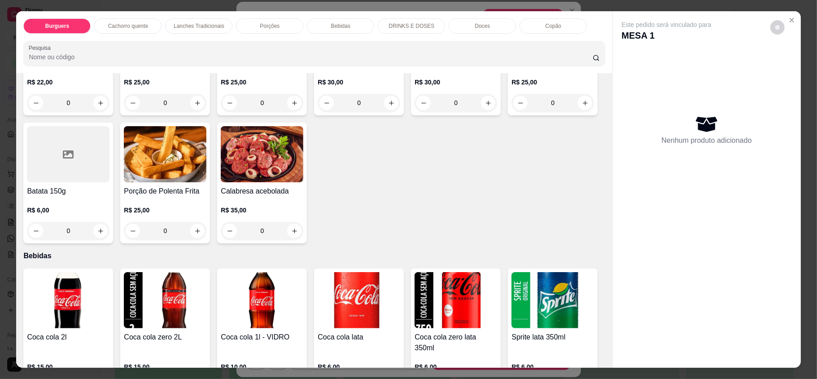
scroll to position [1017, 0]
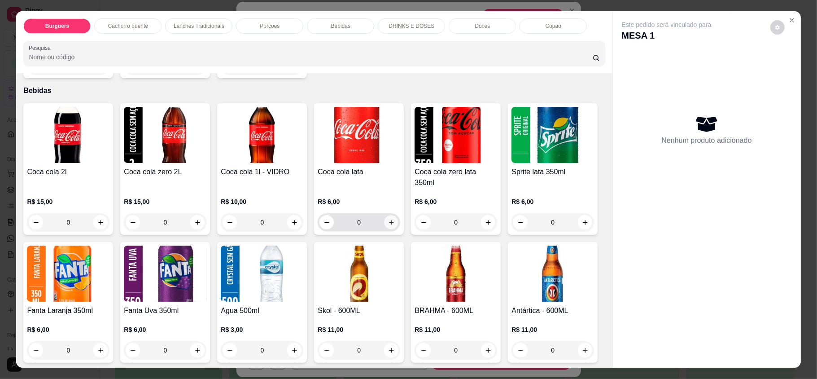
click at [388, 219] on icon "increase-product-quantity" at bounding box center [391, 222] width 7 height 7
type input "1"
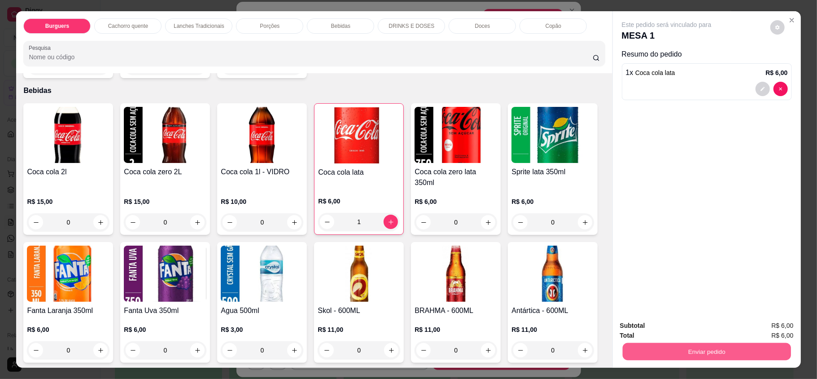
click at [693, 345] on button "Enviar pedido" at bounding box center [707, 351] width 168 height 18
click at [764, 329] on button "Enviar pedido" at bounding box center [769, 328] width 51 height 17
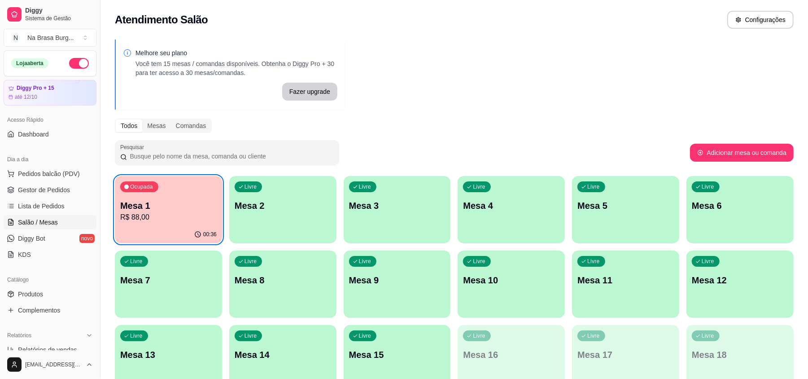
drag, startPoint x: 60, startPoint y: 173, endPoint x: 153, endPoint y: 200, distance: 96.3
click at [60, 173] on span "Pedidos balcão (PDV)" at bounding box center [49, 173] width 62 height 9
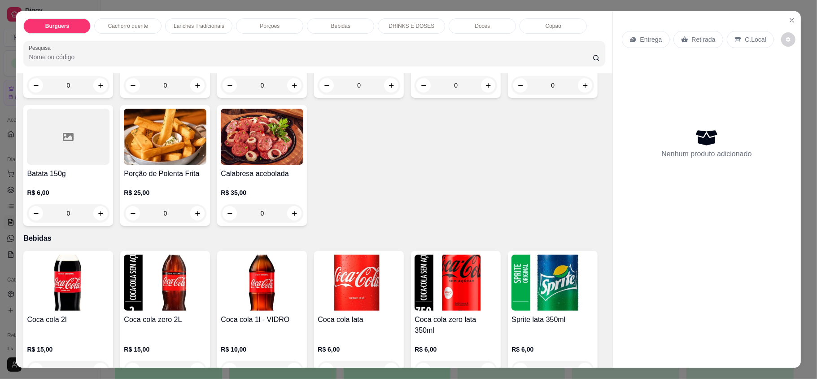
scroll to position [898, 0]
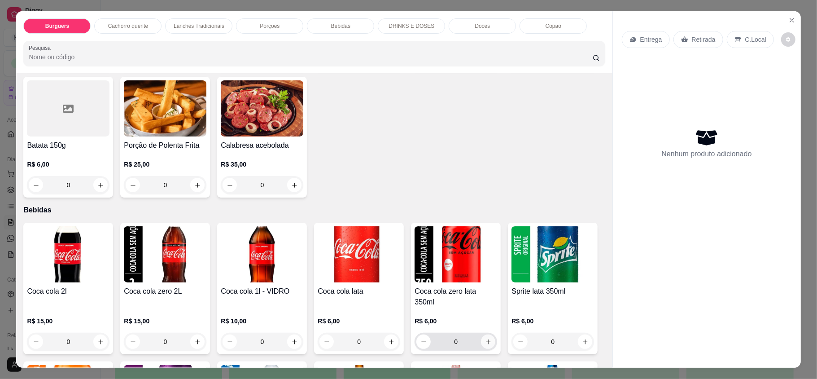
click at [485, 338] on icon "increase-product-quantity" at bounding box center [488, 341] width 7 height 7
type input "1"
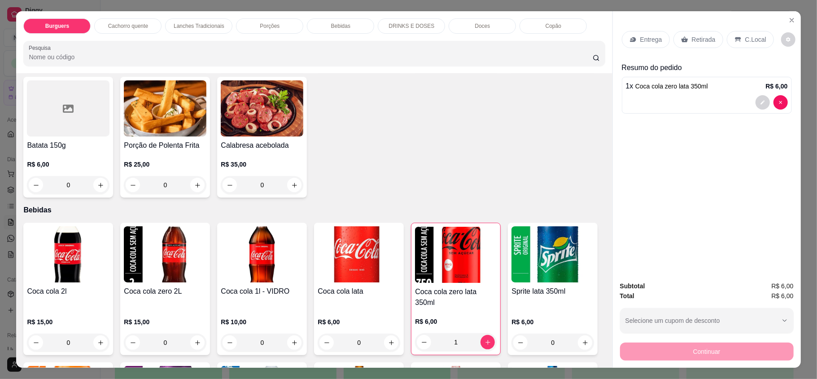
click at [681, 42] on icon at bounding box center [684, 40] width 7 height 6
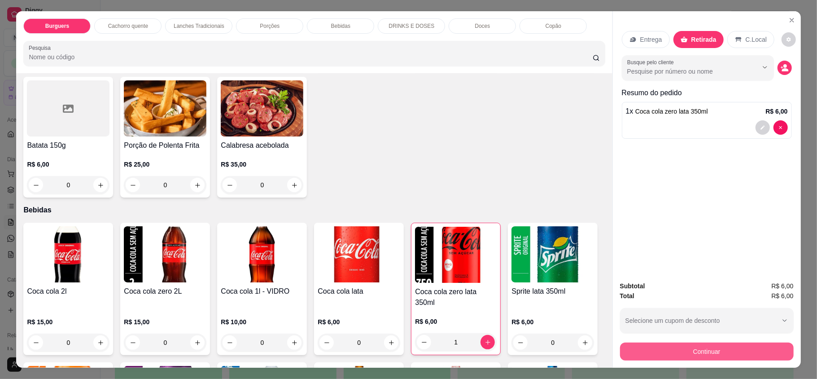
click at [695, 355] on button "Continuar" at bounding box center [707, 351] width 174 height 18
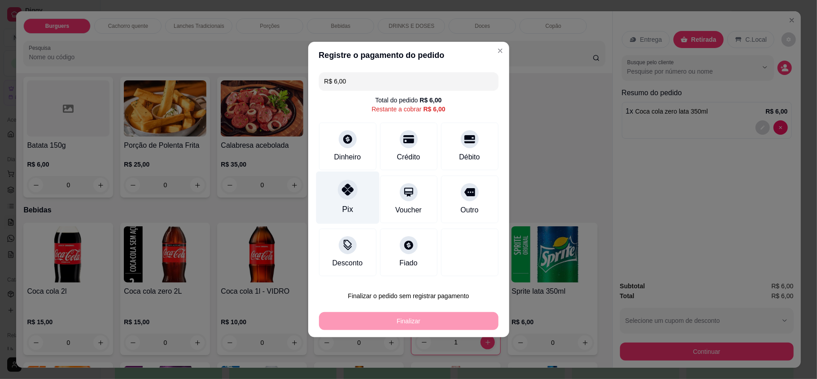
click at [349, 195] on icon at bounding box center [348, 190] width 12 height 12
type input "R$ 0,00"
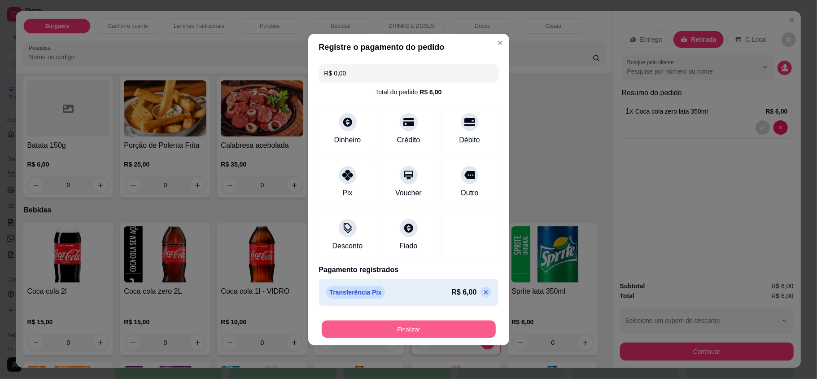
click at [401, 325] on button "Finalizar" at bounding box center [409, 329] width 174 height 18
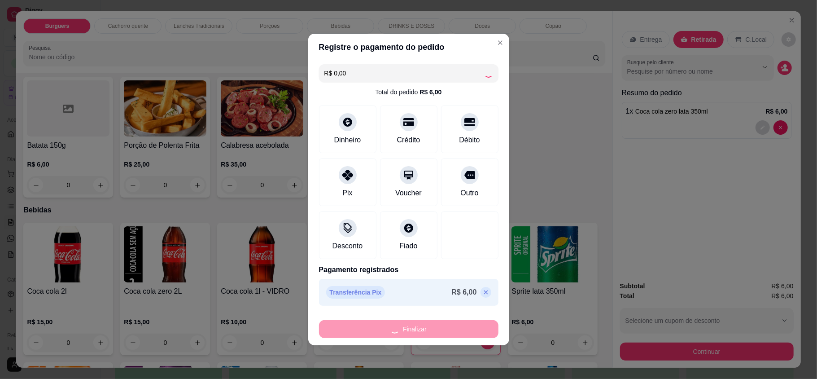
type input "0"
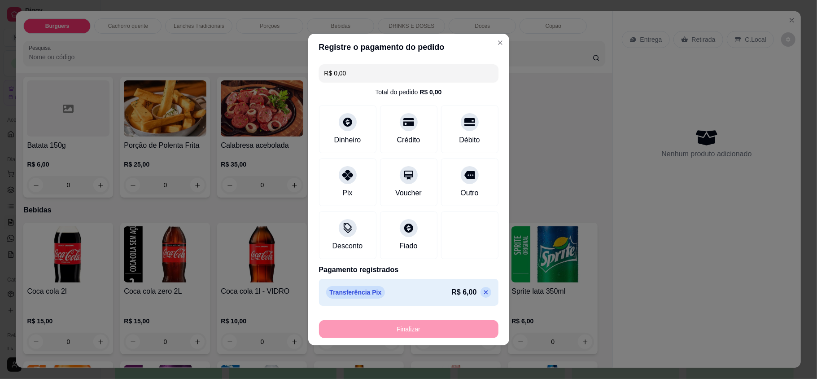
type input "-R$ 6,00"
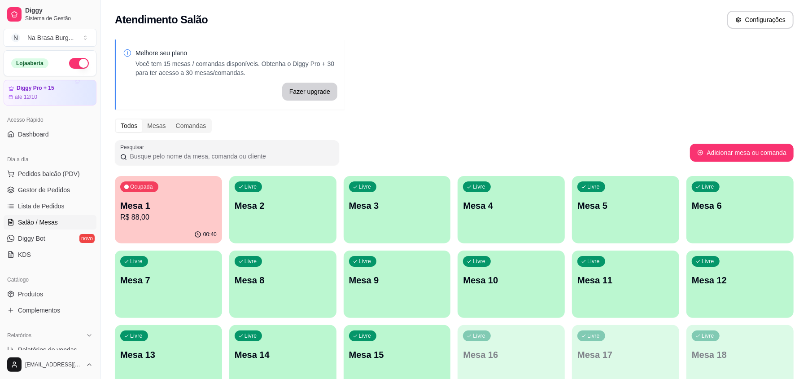
click at [154, 215] on p "R$ 88,00" at bounding box center [168, 217] width 97 height 11
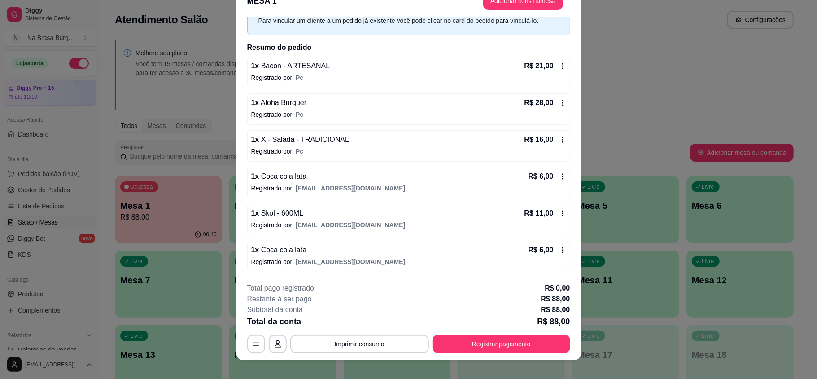
scroll to position [27, 0]
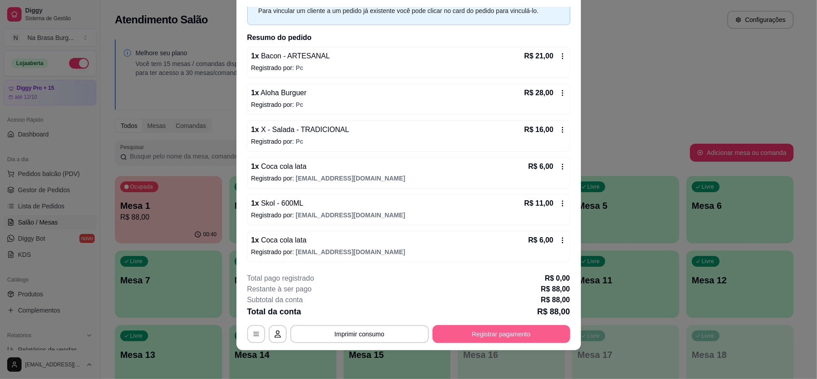
click at [482, 338] on button "Registrar pagamento" at bounding box center [502, 334] width 138 height 18
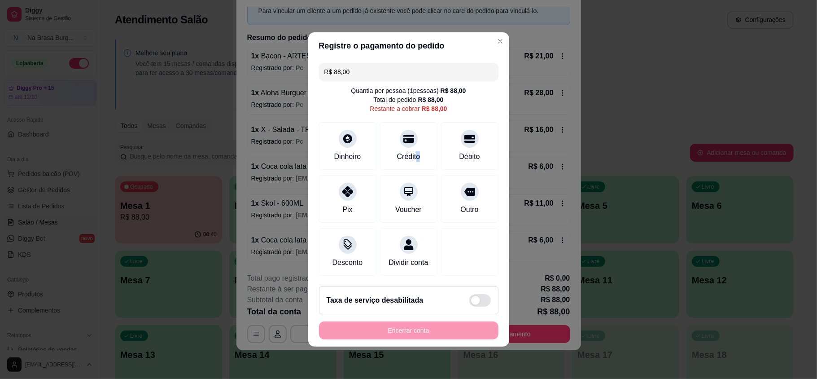
drag, startPoint x: 412, startPoint y: 147, endPoint x: 427, endPoint y: 179, distance: 35.1
click at [409, 151] on div "Crédito" at bounding box center [408, 156] width 23 height 11
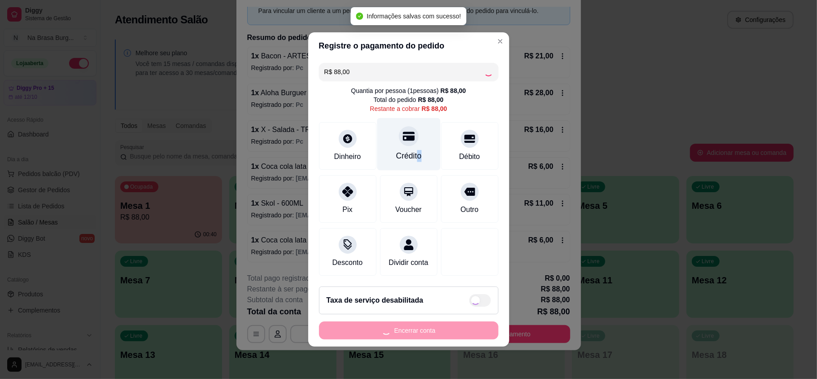
type input "R$ 0,00"
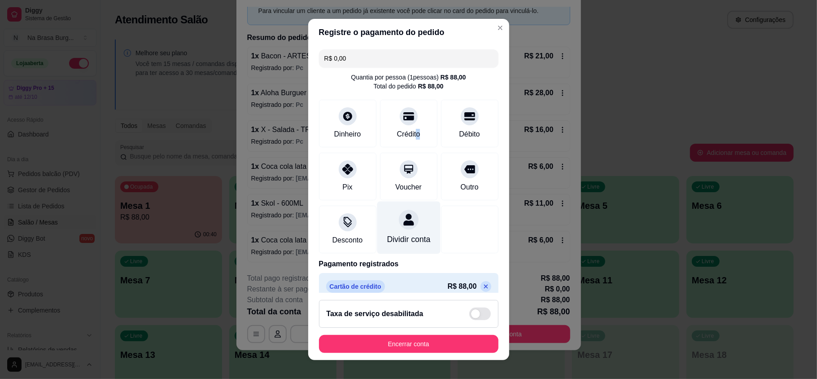
scroll to position [22, 0]
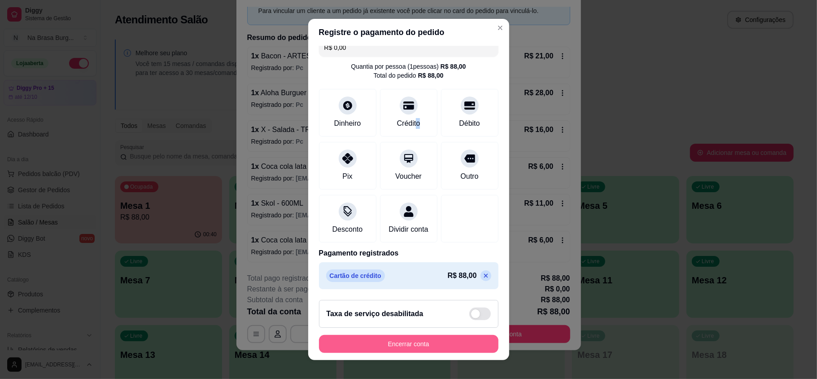
click at [419, 342] on button "Encerrar conta" at bounding box center [409, 344] width 180 height 18
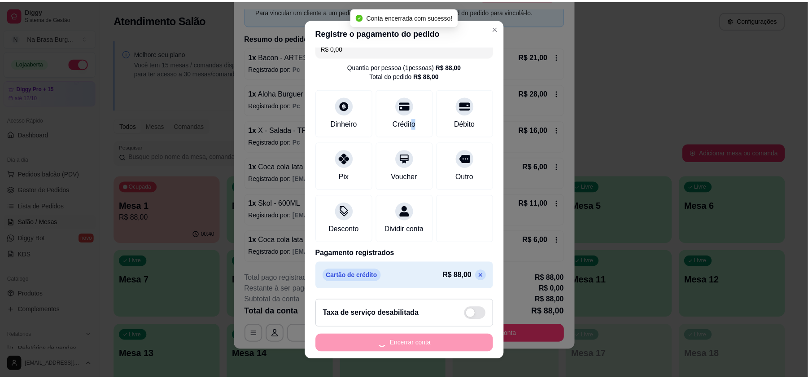
scroll to position [0, 0]
